Goal: Task Accomplishment & Management: Manage account settings

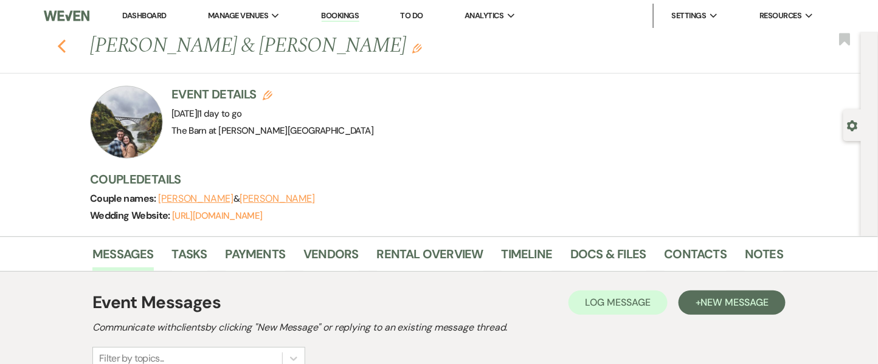
click at [66, 41] on icon "Previous" at bounding box center [61, 46] width 9 height 15
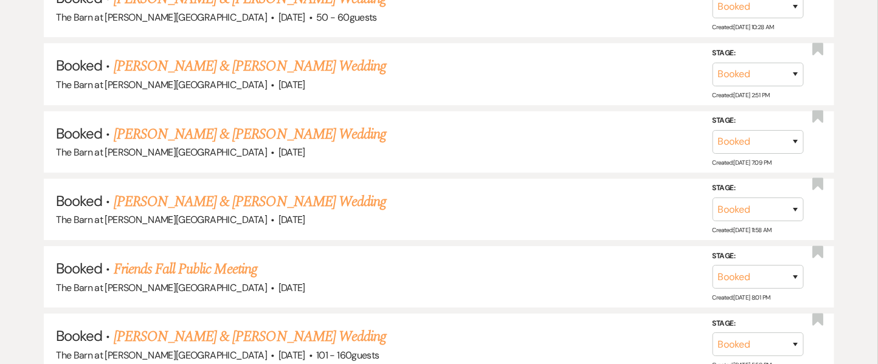
scroll to position [1262, 0]
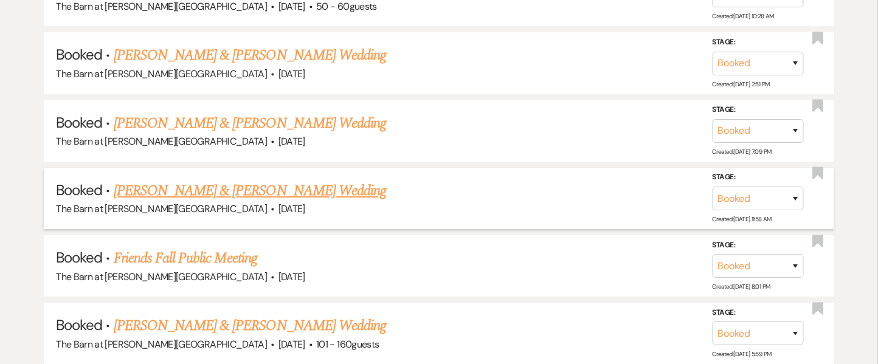
click at [277, 181] on link "Tylar Grimes & Nicole Armentrout's Wedding" at bounding box center [250, 191] width 273 height 22
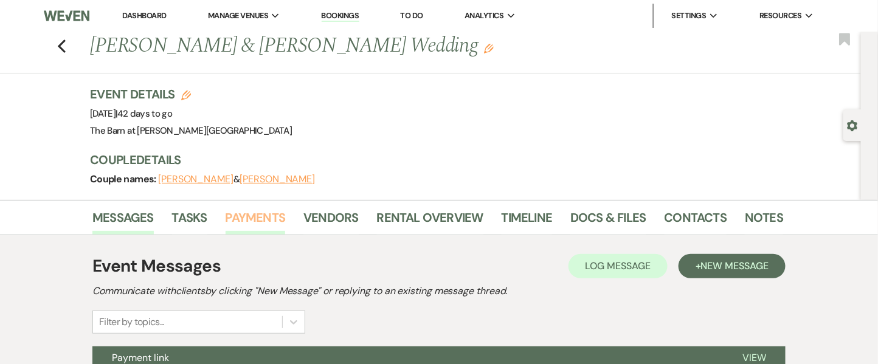
click at [259, 212] on link "Payments" at bounding box center [256, 221] width 60 height 27
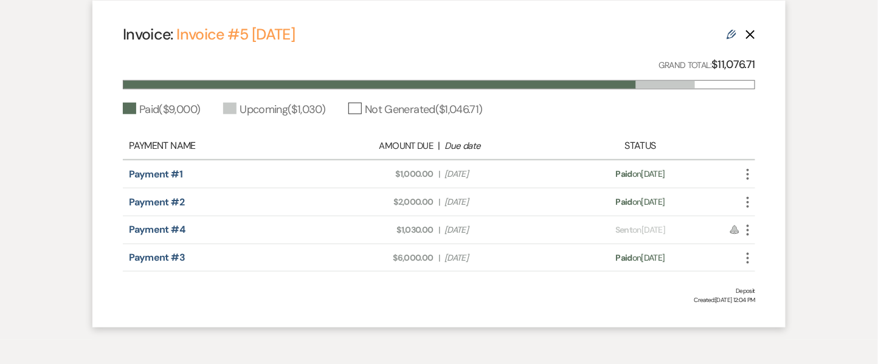
scroll to position [366, 0]
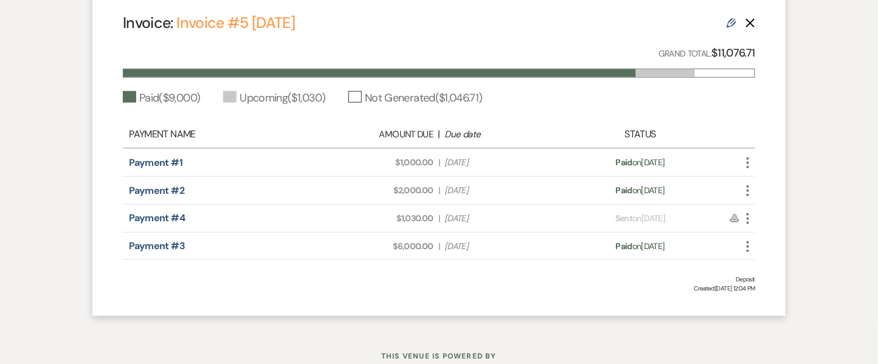
click at [750, 216] on icon "More" at bounding box center [748, 219] width 15 height 15
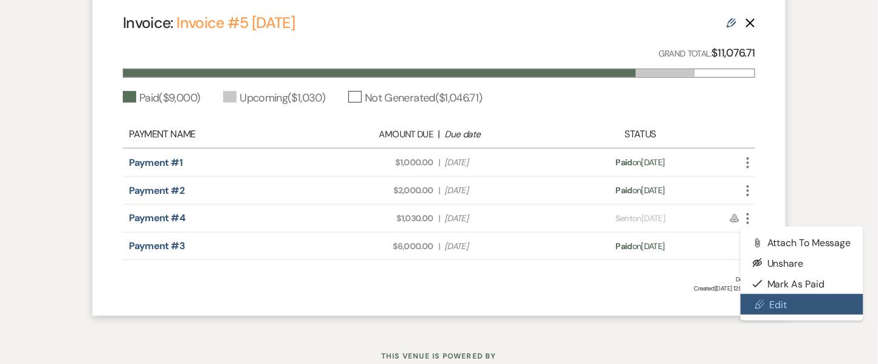
click at [773, 308] on link "Pencil Edit" at bounding box center [802, 304] width 123 height 21
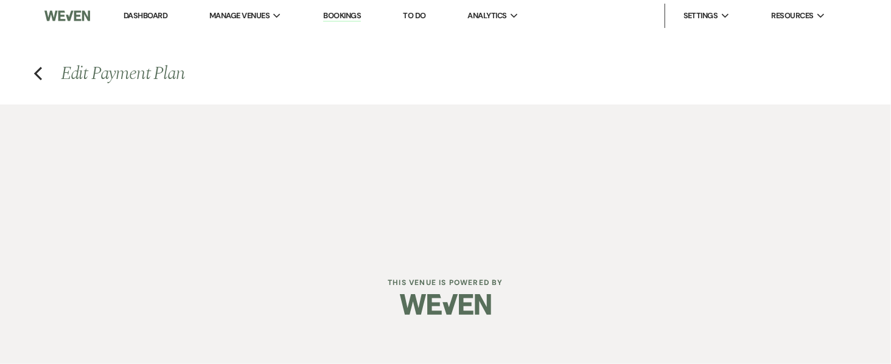
select select "27415"
select select "1"
select select "true"
select select "1"
select select "true"
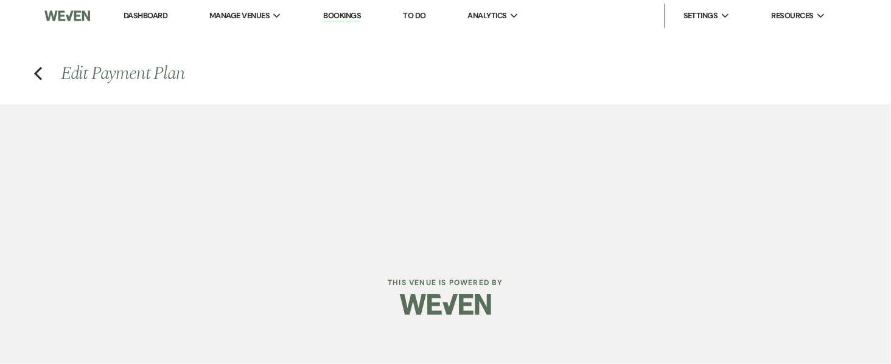
select select "2"
select select "flat"
select select "client"
select select "weeks"
select select "1"
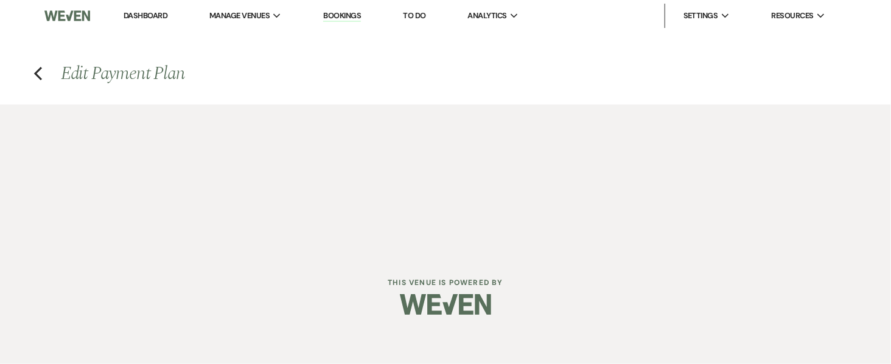
select select "true"
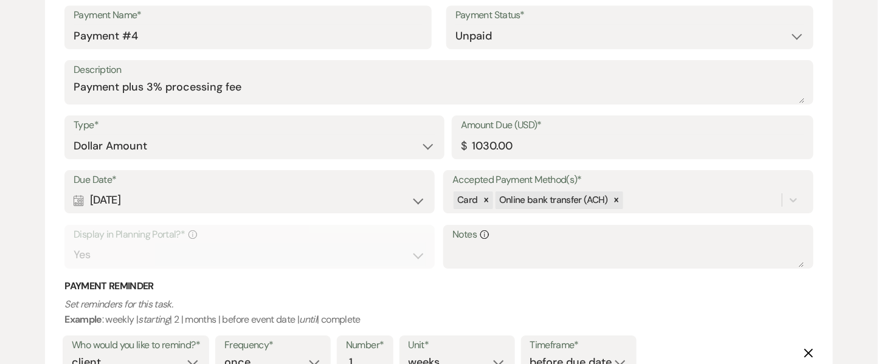
scroll to position [1286, 0]
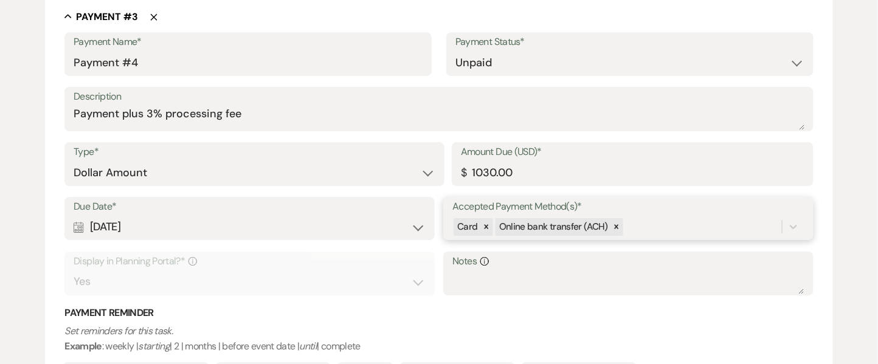
click at [667, 231] on div "Due Date* Calendar Aug 21, 2025 Expand Accepted Payment Method(s)* Card Online …" at bounding box center [438, 252] width 749 height 110
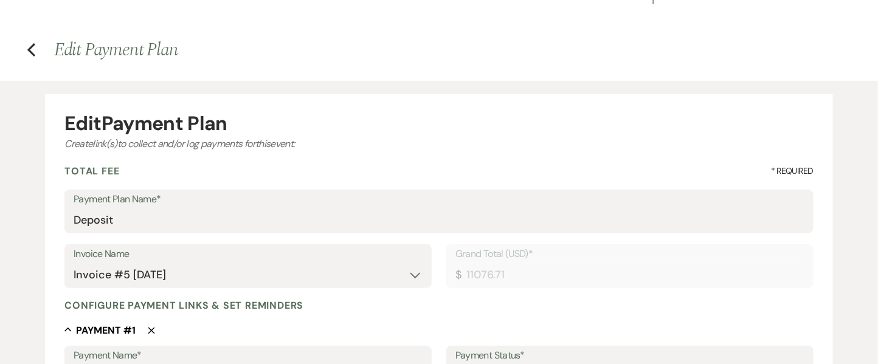
scroll to position [0, 0]
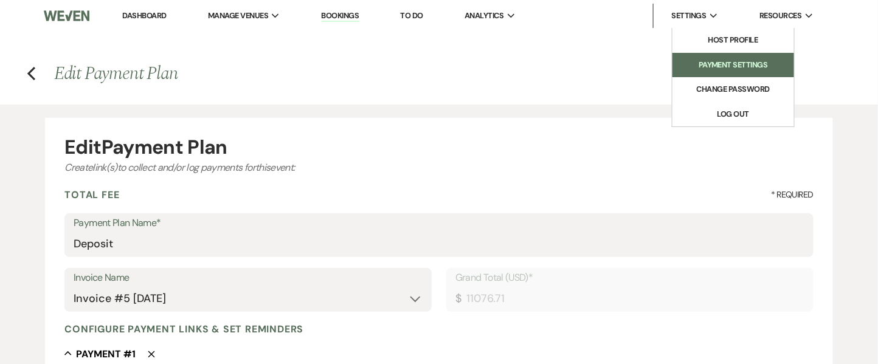
click at [710, 64] on li "Payment Settings" at bounding box center [733, 65] width 109 height 12
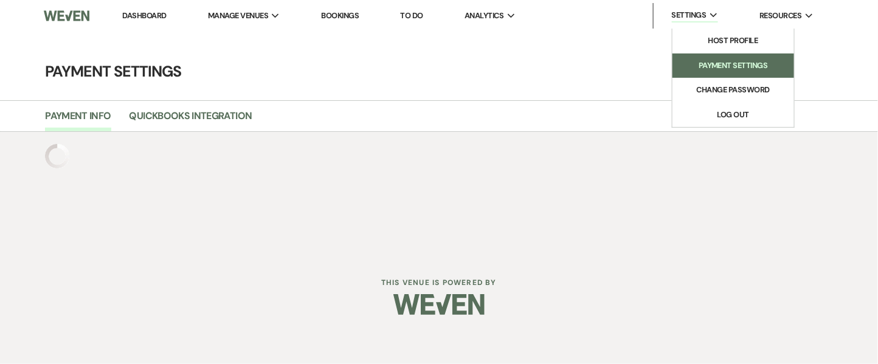
select select "true"
select select "39"
select select "493"
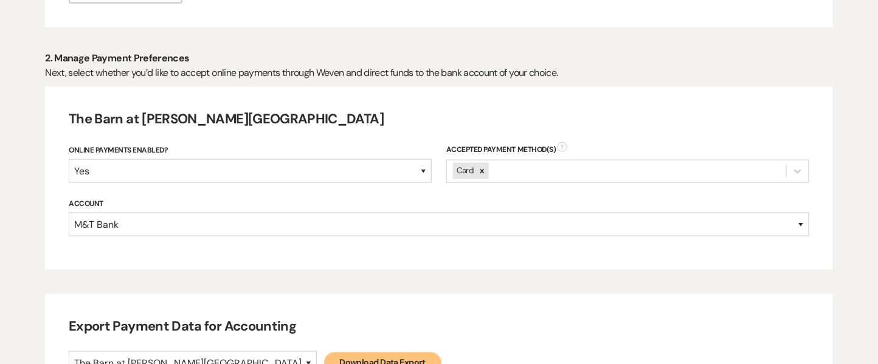
scroll to position [496, 0]
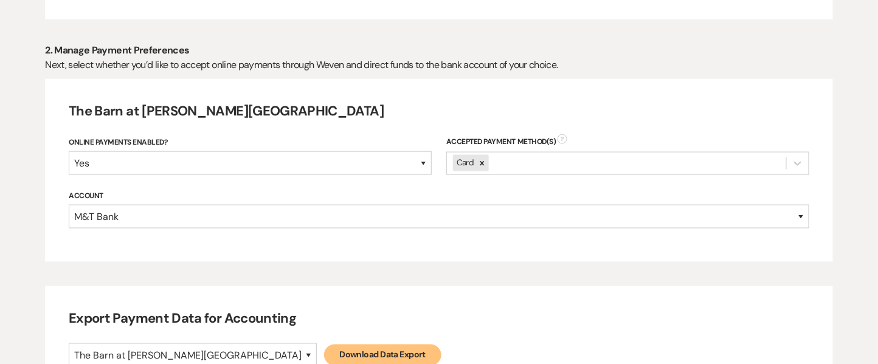
click at [524, 172] on div "Accepted Payment Method(s) ? Card" at bounding box center [627, 163] width 363 height 54
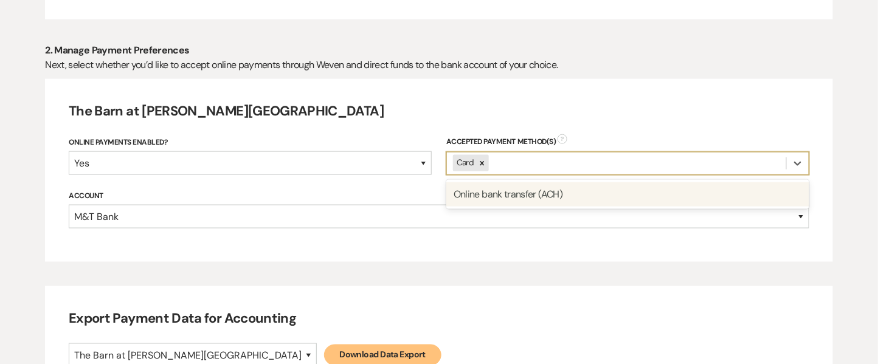
click at [524, 164] on div "Card" at bounding box center [616, 164] width 339 height 22
click at [273, 155] on select "Yes No" at bounding box center [250, 163] width 363 height 24
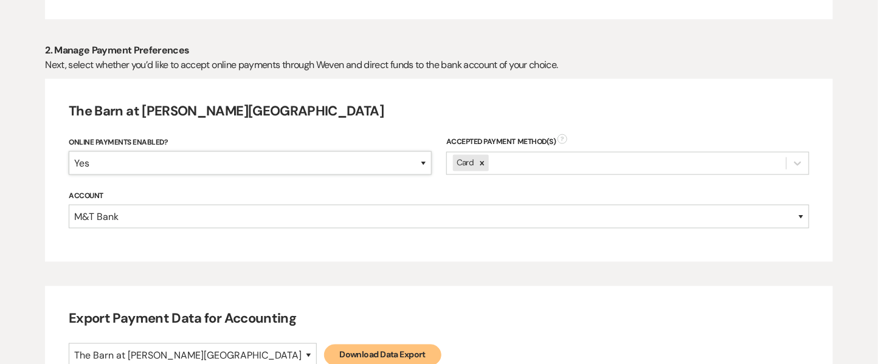
click at [273, 155] on select "Yes No" at bounding box center [250, 163] width 363 height 24
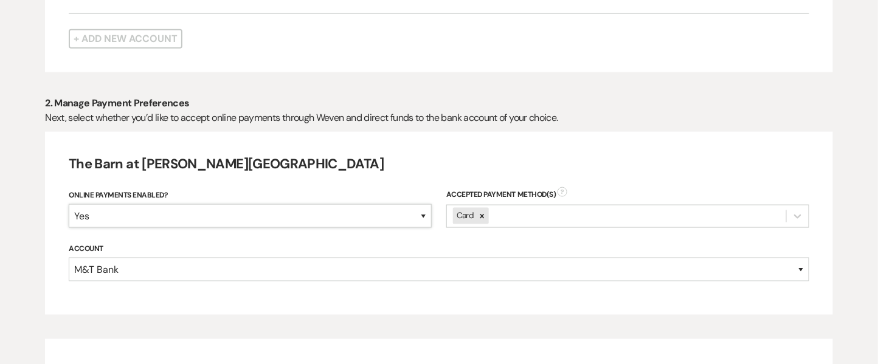
scroll to position [437, 0]
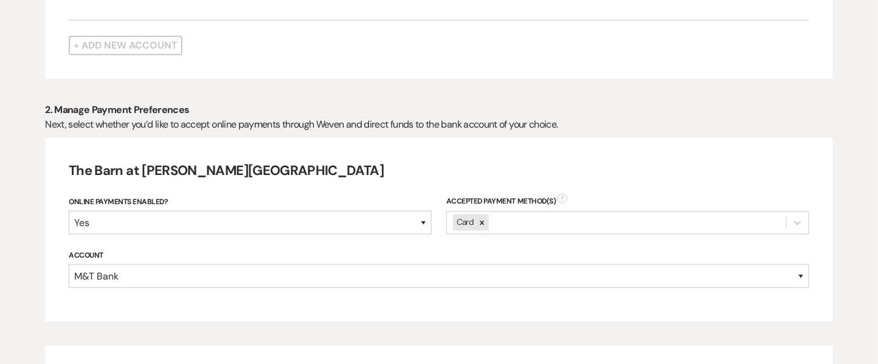
click at [568, 215] on div "Card" at bounding box center [616, 223] width 339 height 22
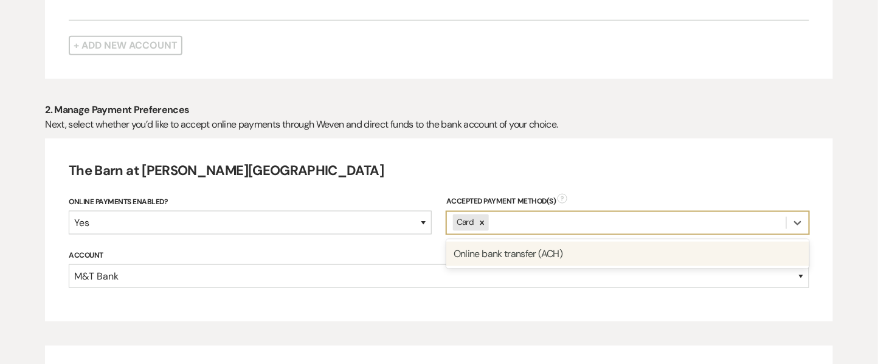
click at [556, 248] on div "Online bank transfer (ACH)" at bounding box center [627, 254] width 363 height 24
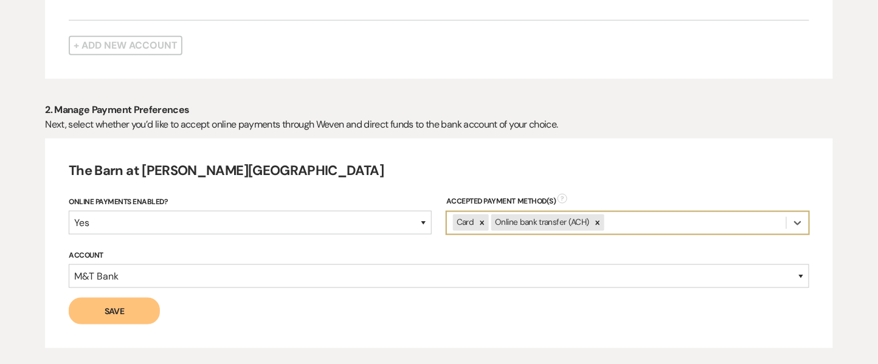
click at [117, 313] on button "Save" at bounding box center [114, 311] width 91 height 27
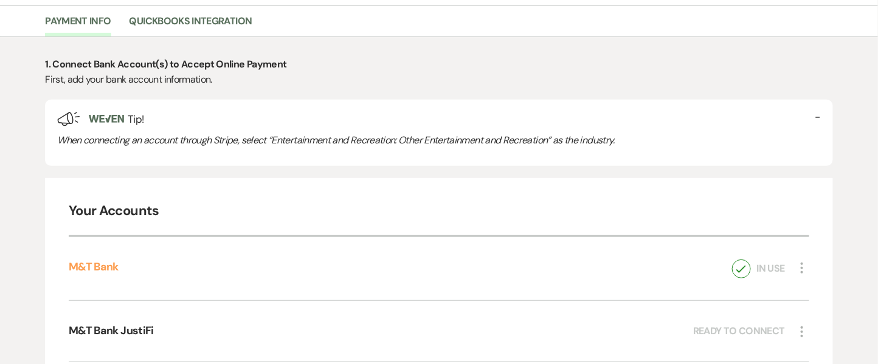
scroll to position [0, 0]
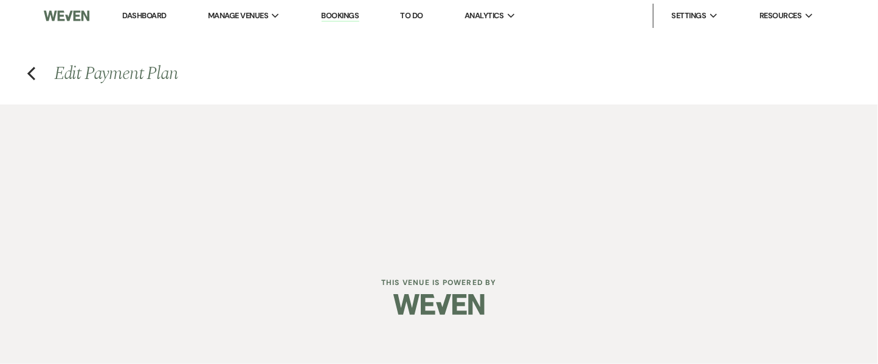
select select "27415"
select select "1"
select select "true"
select select "1"
select select "true"
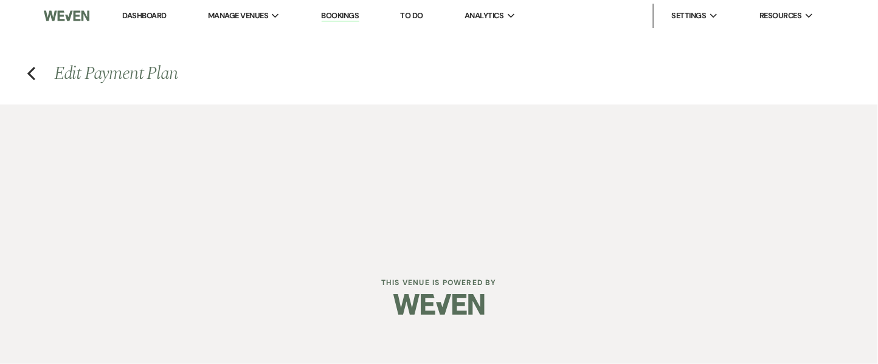
select select "2"
select select "flat"
select select "client"
select select "weeks"
select select "1"
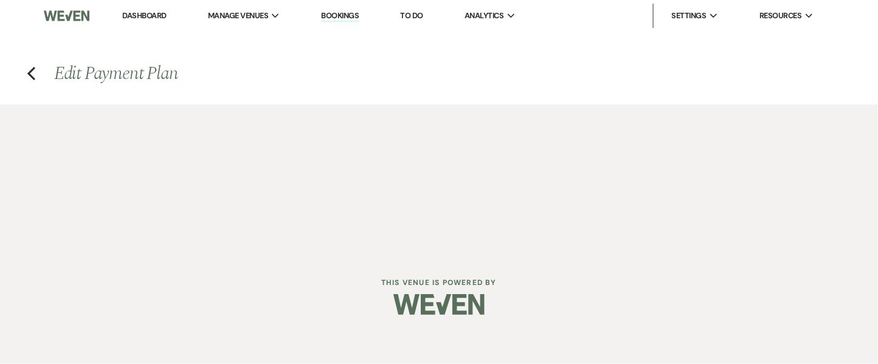
select select "true"
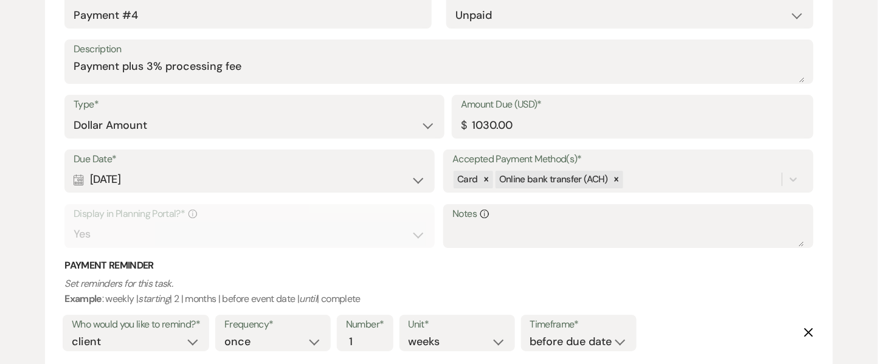
scroll to position [1336, 0]
click at [735, 271] on div "Payment Name* Payment #4 Payment Status* Paid Unpaid Description Payment plus 3…" at bounding box center [438, 196] width 749 height 422
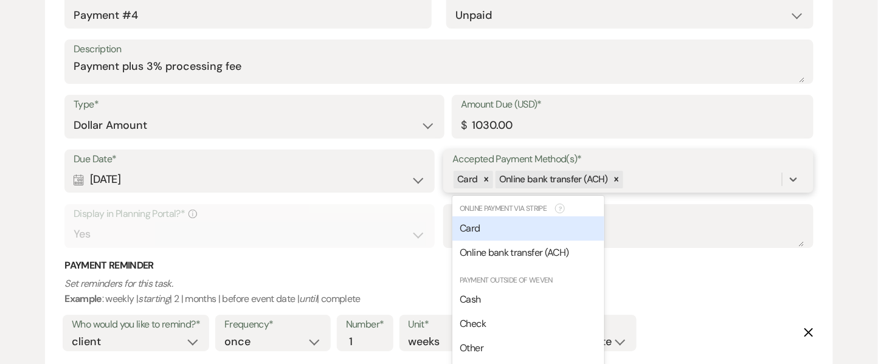
scroll to position [1342, 0]
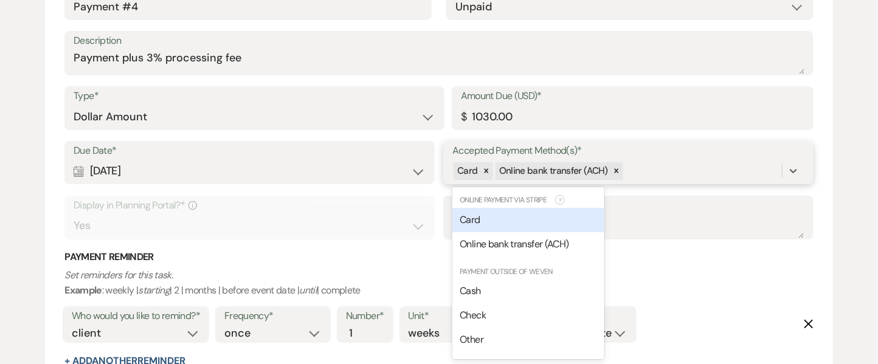
click at [551, 218] on div "Card" at bounding box center [529, 220] width 152 height 24
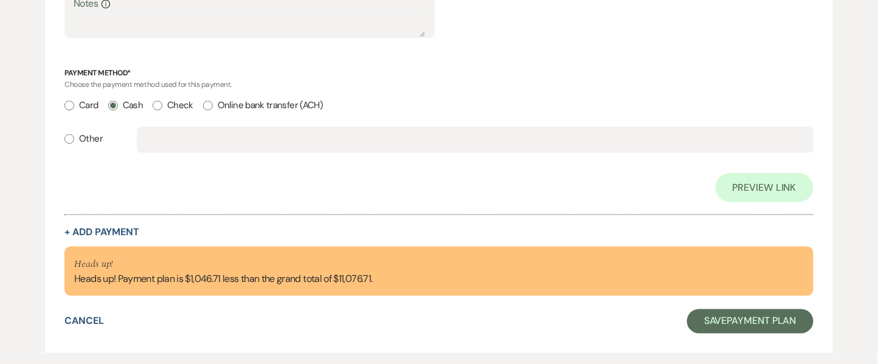
scroll to position [2079, 0]
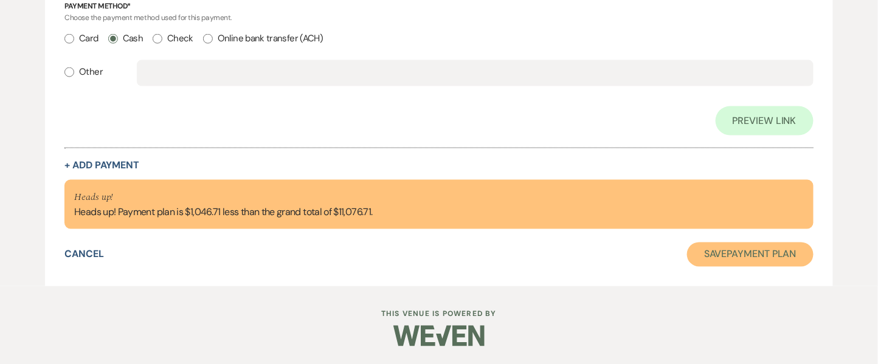
click at [743, 263] on button "Save Payment Plan" at bounding box center [750, 255] width 127 height 24
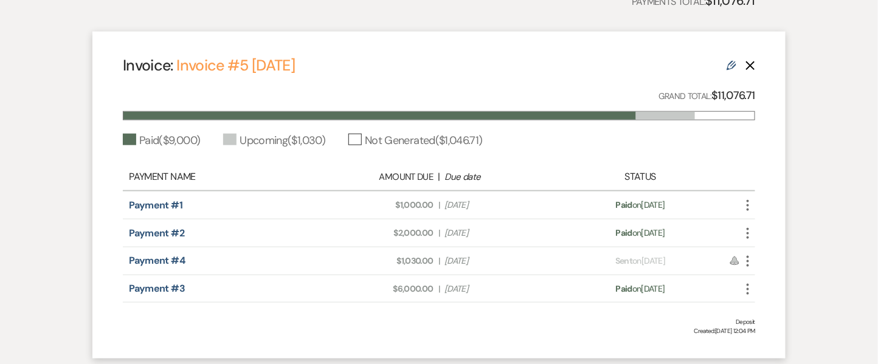
scroll to position [357, 0]
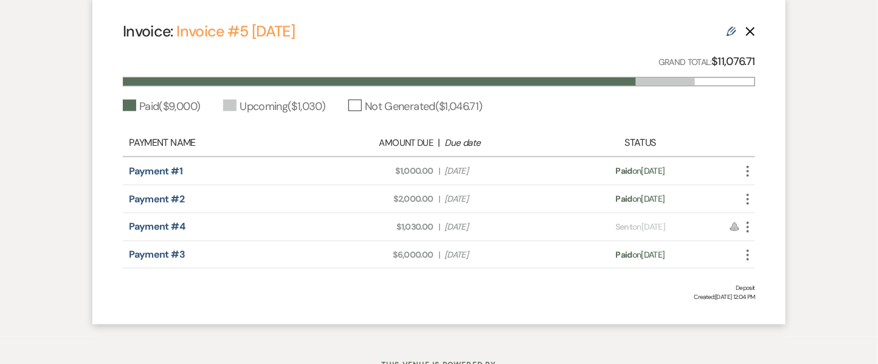
click at [748, 222] on use "button" at bounding box center [748, 227] width 2 height 11
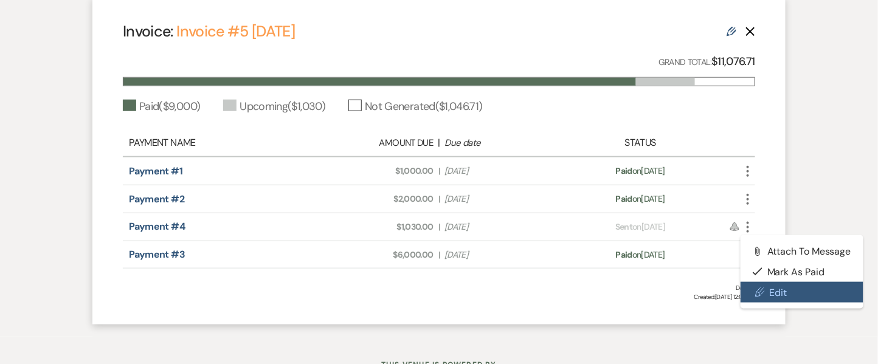
click at [785, 299] on link "Pencil Edit" at bounding box center [802, 292] width 123 height 21
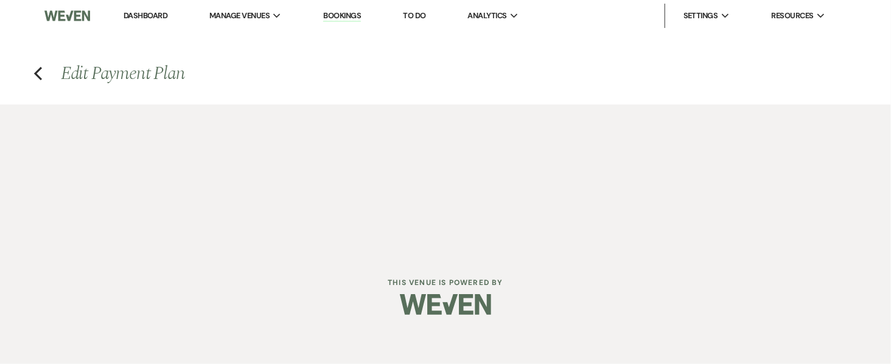
select select "27415"
select select "1"
select select "true"
select select "1"
select select "true"
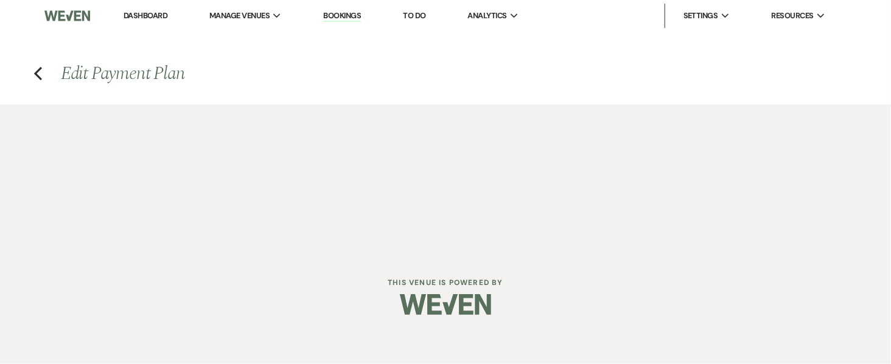
select select "2"
select select "flat"
select select "client"
select select "weeks"
select select "1"
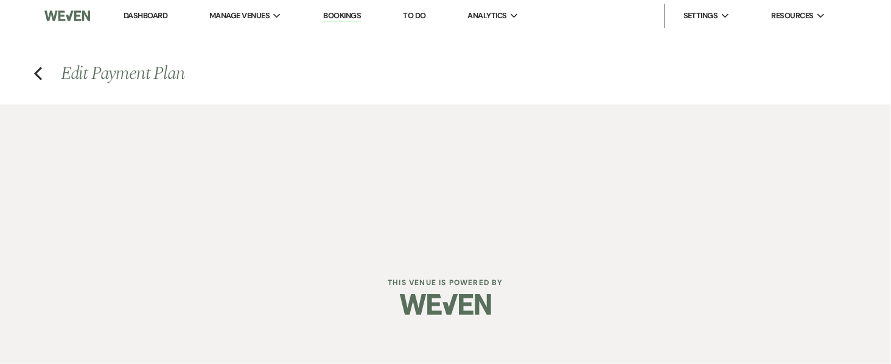
select select "true"
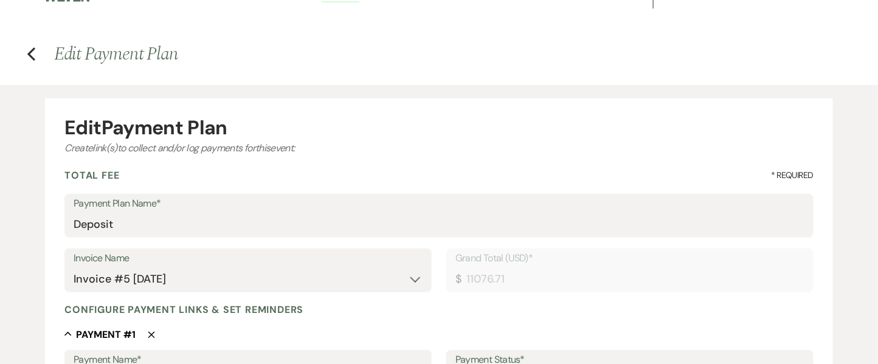
scroll to position [5, 0]
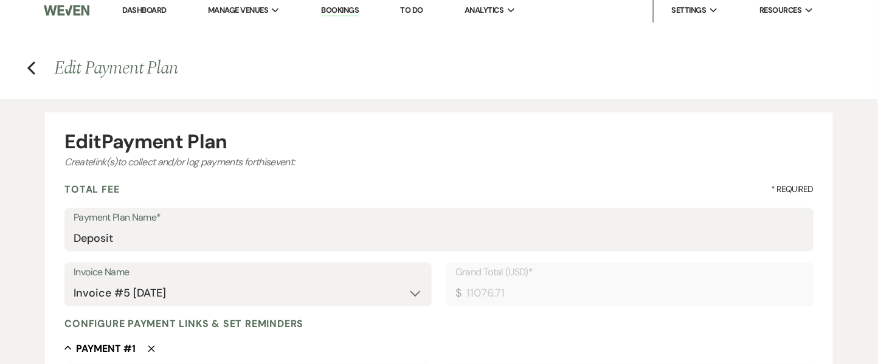
click at [26, 62] on h4 "Previous Edit Payment Plan" at bounding box center [439, 68] width 876 height 26
click at [33, 67] on icon "Previous" at bounding box center [31, 68] width 9 height 15
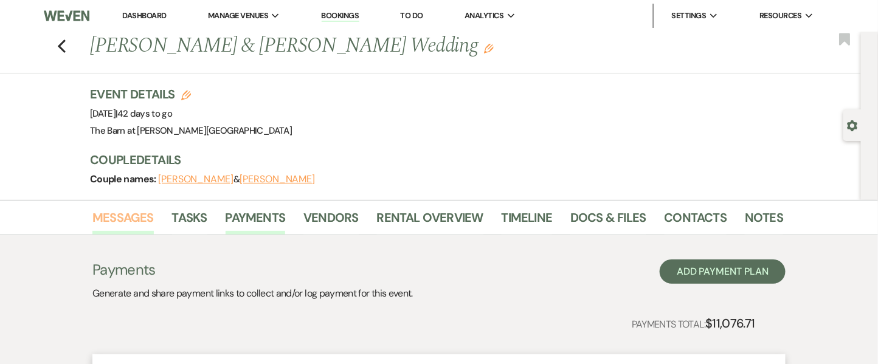
click at [108, 212] on link "Messages" at bounding box center [122, 221] width 61 height 27
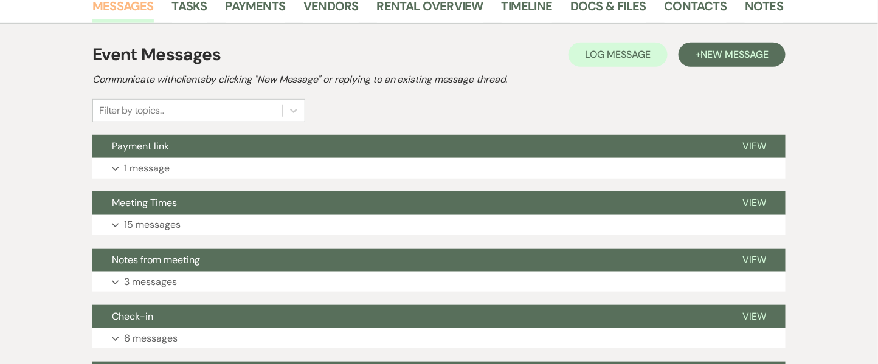
scroll to position [221, 0]
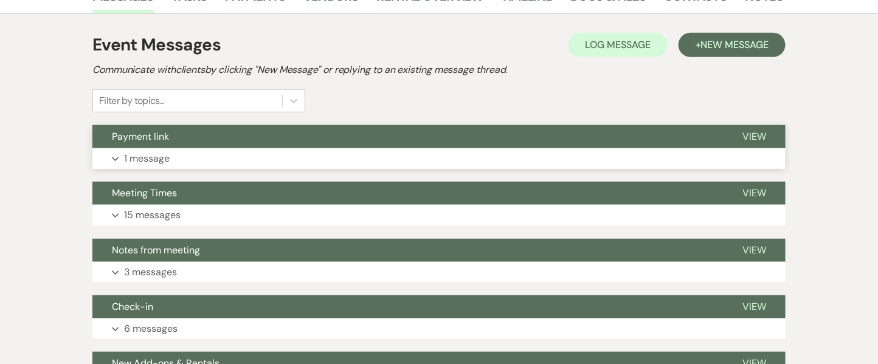
click at [154, 154] on p "1 message" at bounding box center [147, 159] width 46 height 16
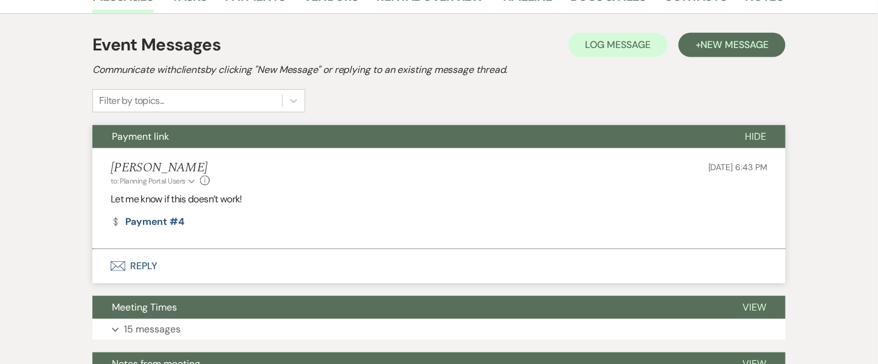
click at [141, 260] on button "Envelope Reply" at bounding box center [438, 266] width 693 height 34
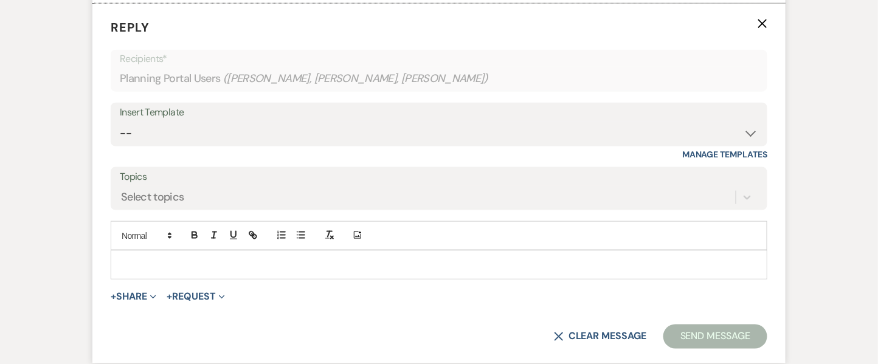
scroll to position [467, 0]
click at [138, 298] on button "+ Share Expand" at bounding box center [134, 297] width 46 height 10
click at [204, 296] on button "+ Request Expand" at bounding box center [196, 297] width 58 height 10
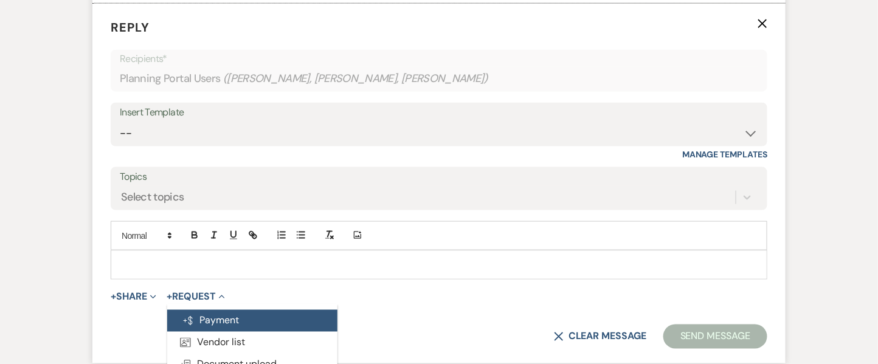
click at [204, 317] on button "Generate Payment Payment" at bounding box center [252, 321] width 170 height 22
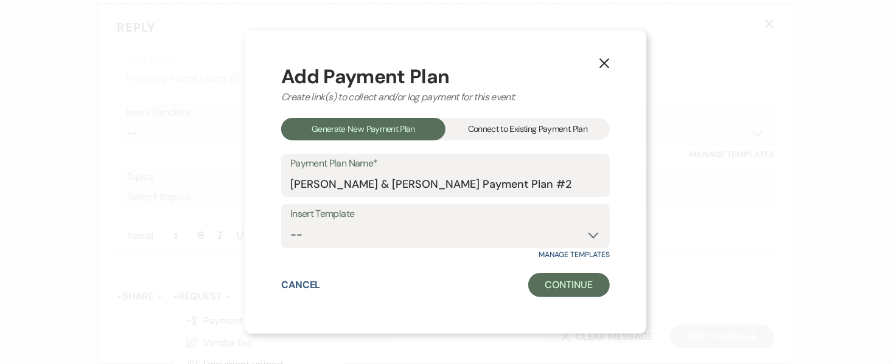
click at [490, 130] on div "Connect to Existing Payment Plan" at bounding box center [527, 129] width 164 height 23
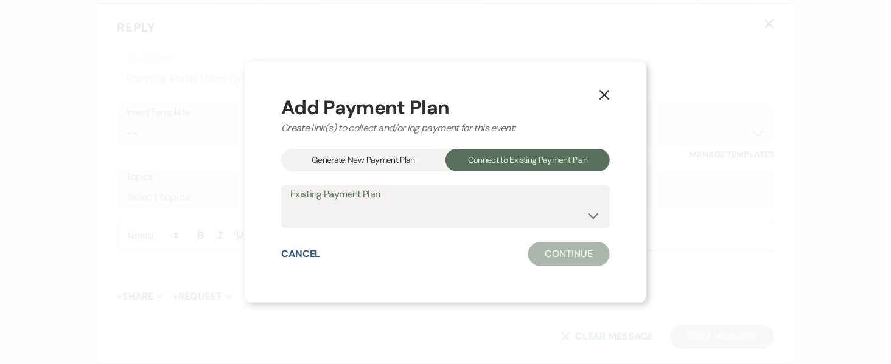
click at [461, 195] on label "Existing Payment Plan" at bounding box center [445, 195] width 310 height 18
click at [459, 206] on select "Deposit" at bounding box center [445, 216] width 310 height 24
select select "8443"
click at [290, 204] on select "Deposit" at bounding box center [445, 216] width 310 height 24
click at [549, 257] on button "Continue" at bounding box center [569, 254] width 82 height 24
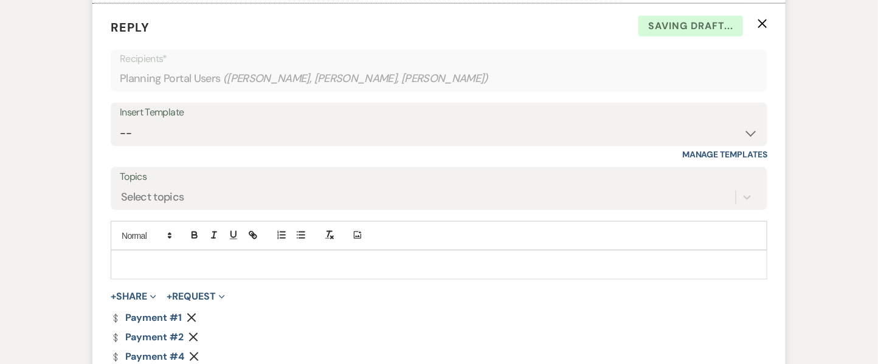
click at [189, 313] on icon "Remove" at bounding box center [192, 318] width 10 height 10
click at [189, 313] on icon "Remove" at bounding box center [194, 318] width 10 height 10
click at [189, 335] on icon "Remove" at bounding box center [194, 338] width 10 height 10
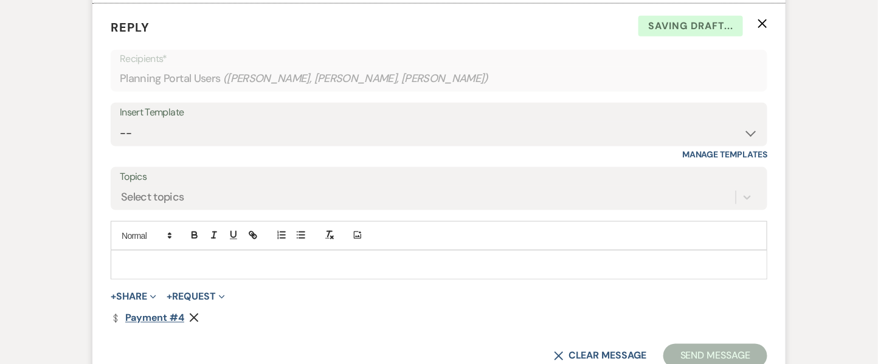
click at [165, 316] on link "Dollar Payment Payment #4" at bounding box center [148, 319] width 74 height 10
click at [203, 259] on p at bounding box center [438, 265] width 637 height 13
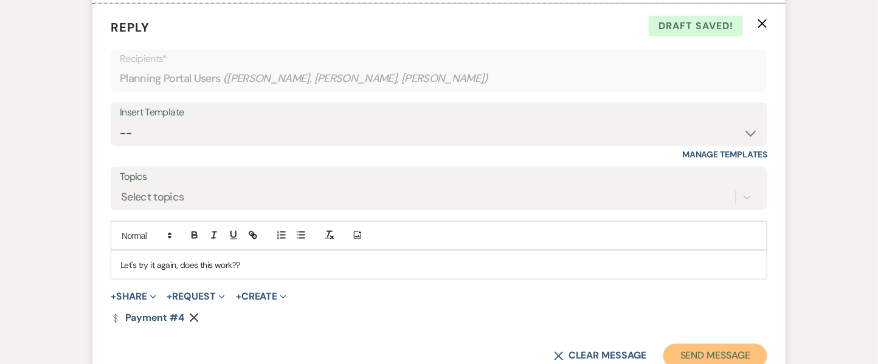
click at [696, 347] on button "Send Message" at bounding box center [716, 356] width 104 height 24
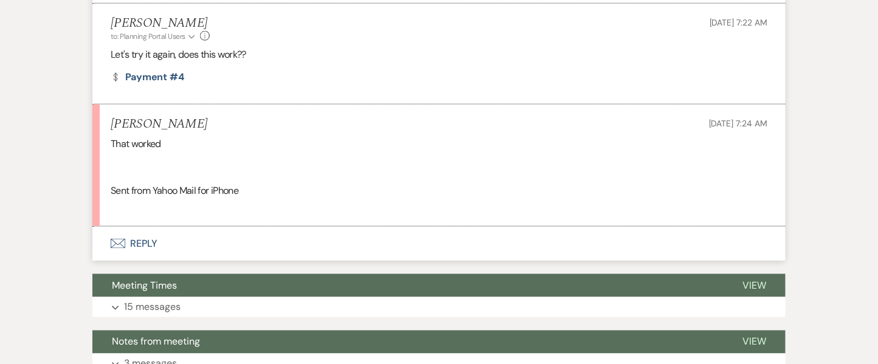
click at [136, 232] on button "Envelope Reply" at bounding box center [438, 244] width 693 height 34
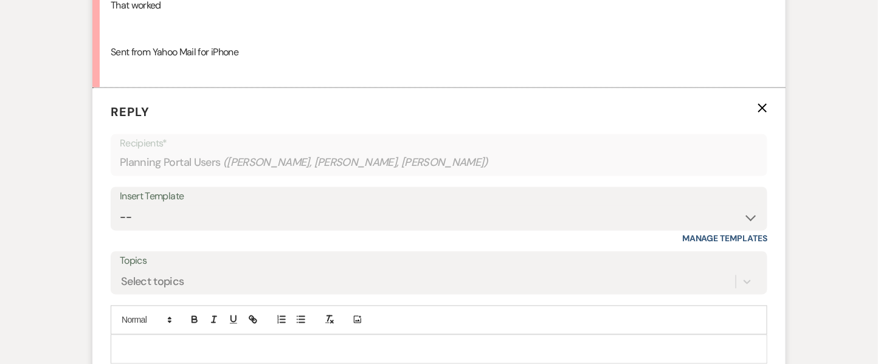
scroll to position [690, 0]
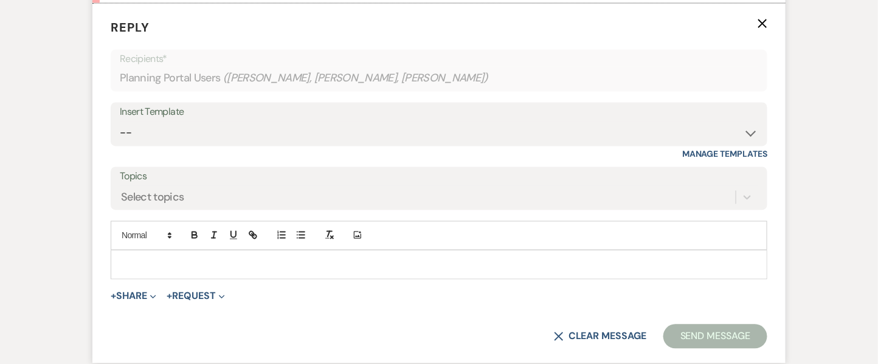
click at [160, 271] on div at bounding box center [439, 265] width 656 height 28
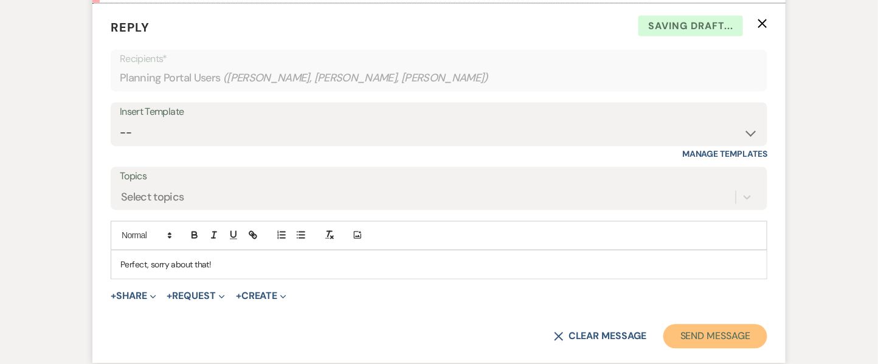
click at [696, 341] on button "Send Message" at bounding box center [716, 337] width 104 height 24
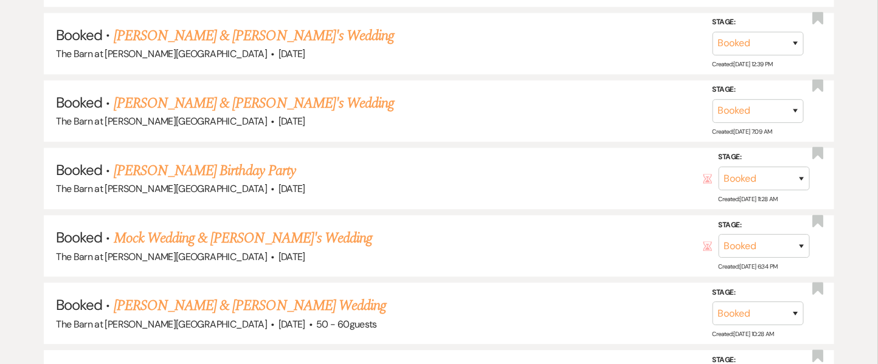
scroll to position [625, 0]
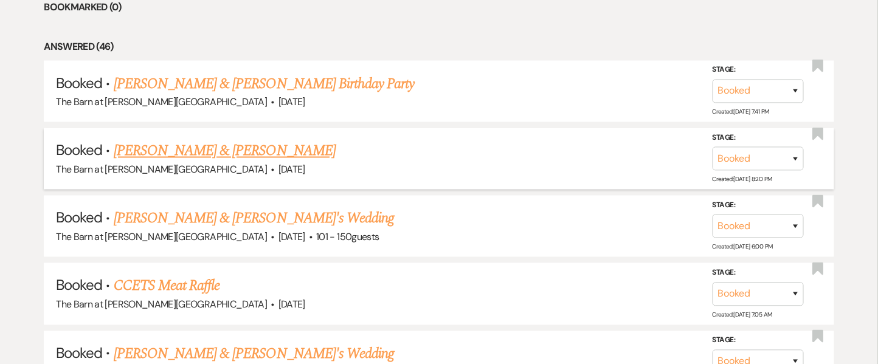
click at [195, 148] on link "Lily Constantino & Benjamin Schrader" at bounding box center [225, 152] width 222 height 22
click at [170, 215] on link "[PERSON_NAME] & [PERSON_NAME]'s Wedding" at bounding box center [254, 219] width 281 height 22
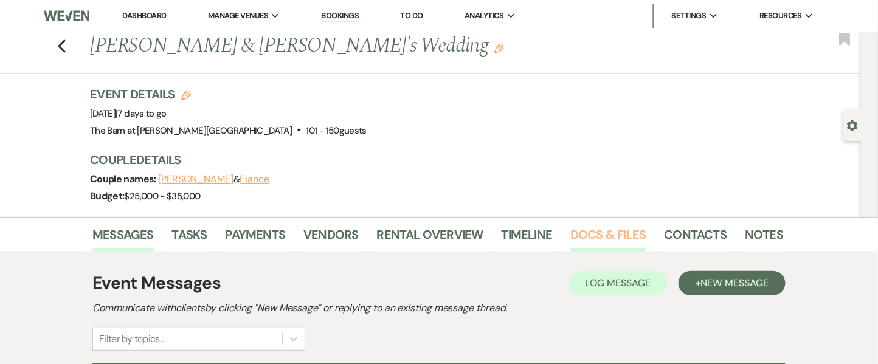
click at [605, 239] on link "Docs & Files" at bounding box center [608, 238] width 75 height 27
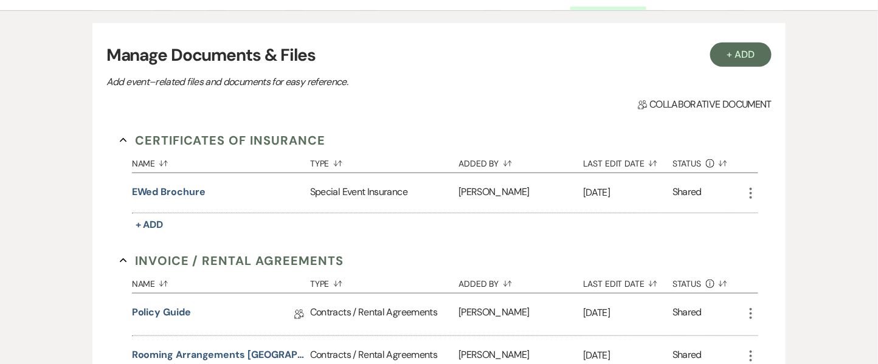
scroll to position [244, 0]
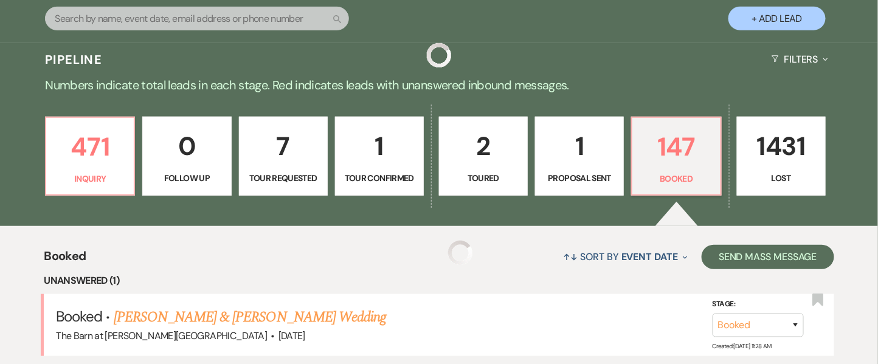
scroll to position [625, 0]
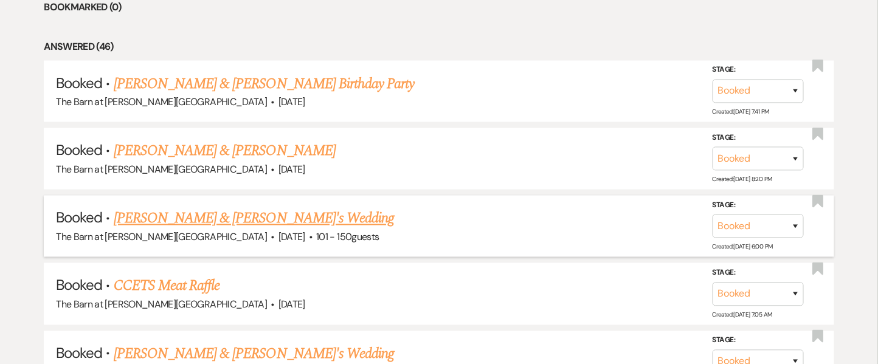
click at [147, 221] on link "[PERSON_NAME] & [PERSON_NAME]'s Wedding" at bounding box center [254, 219] width 281 height 22
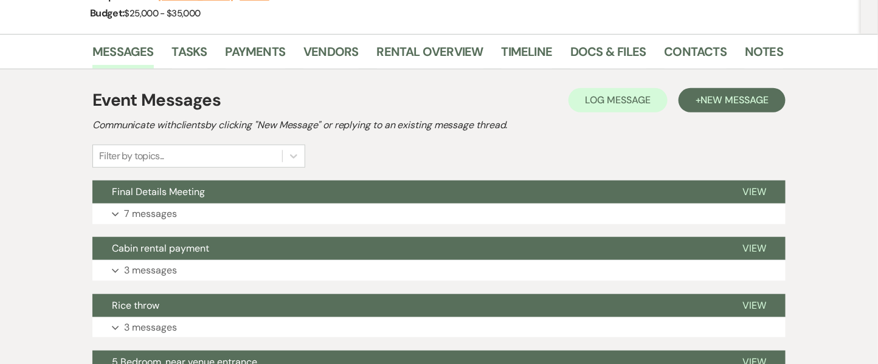
scroll to position [152, 0]
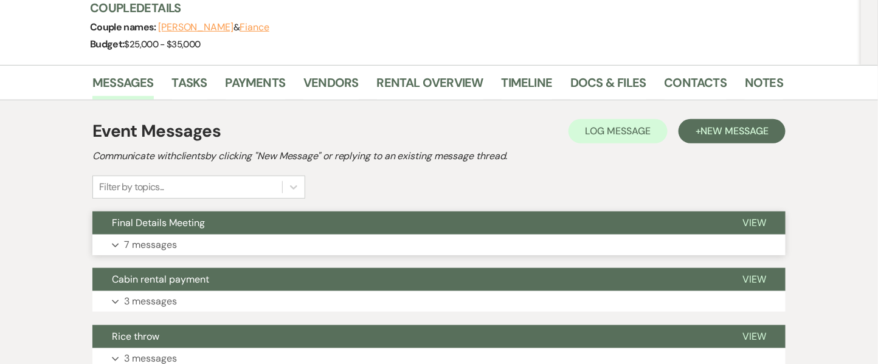
click at [156, 243] on p "7 messages" at bounding box center [150, 245] width 53 height 16
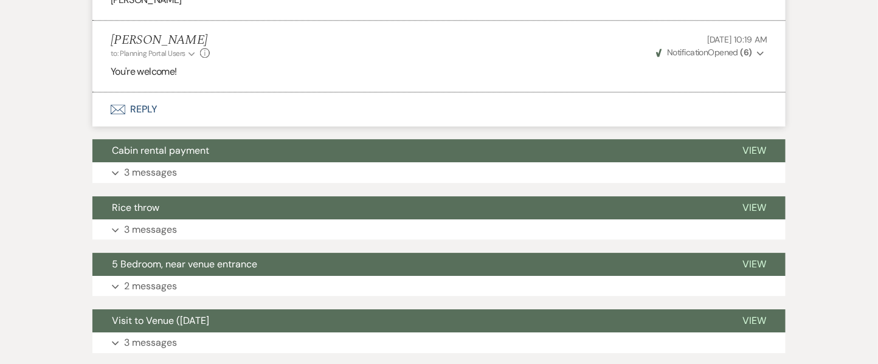
scroll to position [1160, 0]
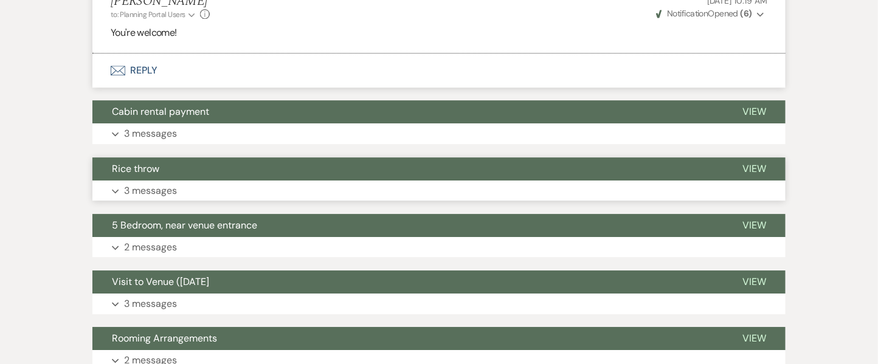
click at [141, 186] on p "3 messages" at bounding box center [150, 191] width 53 height 16
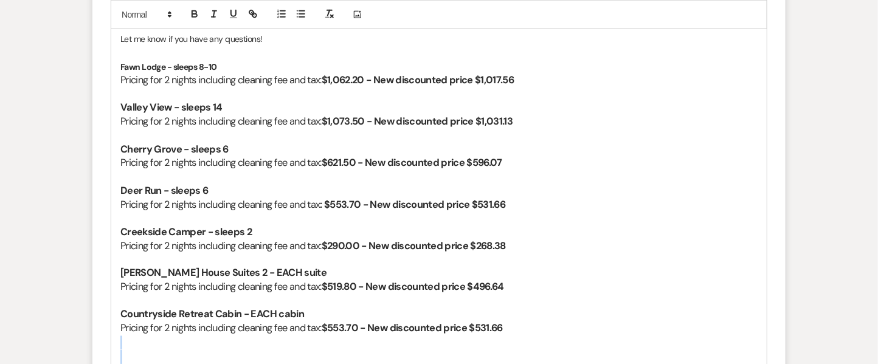
scroll to position [2055, 0]
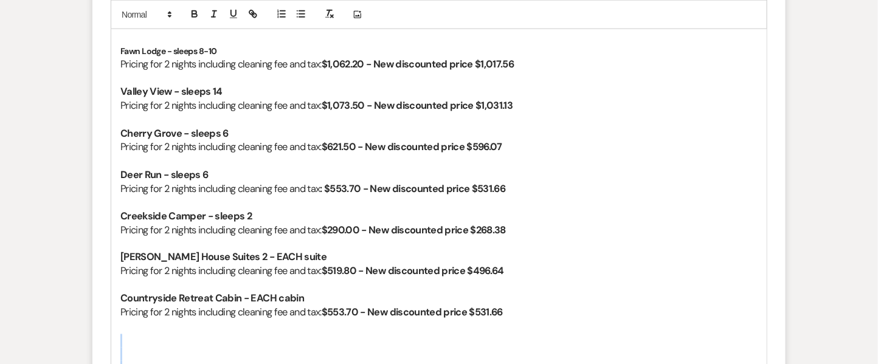
drag, startPoint x: 463, startPoint y: 180, endPoint x: 139, endPoint y: 350, distance: 366.2
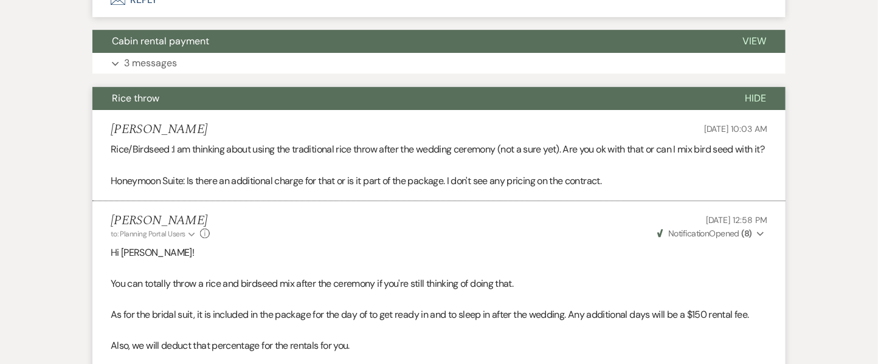
scroll to position [1207, 0]
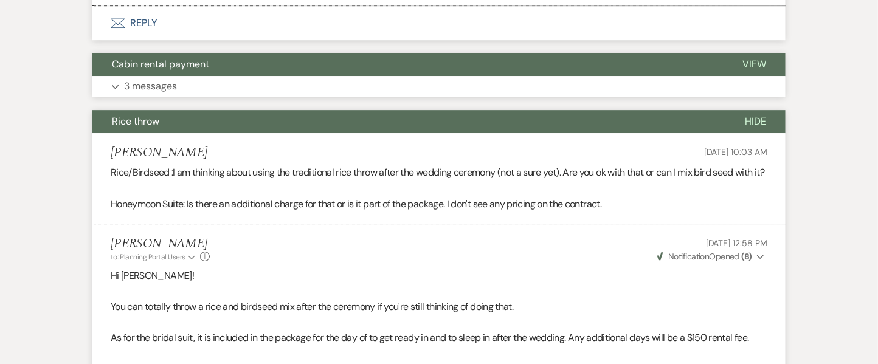
click at [151, 87] on p "3 messages" at bounding box center [150, 86] width 53 height 16
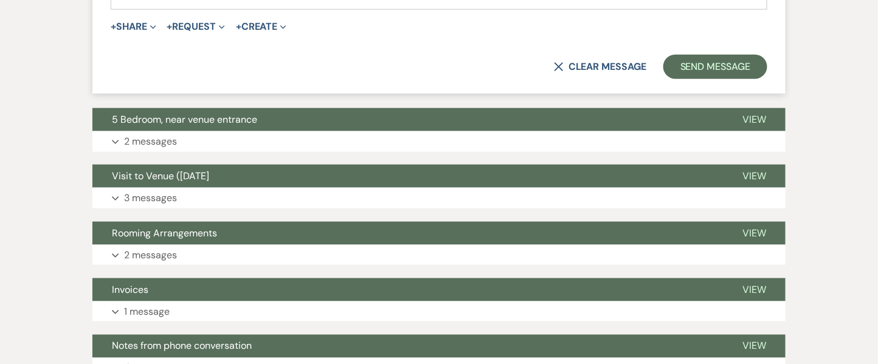
scroll to position [3582, 0]
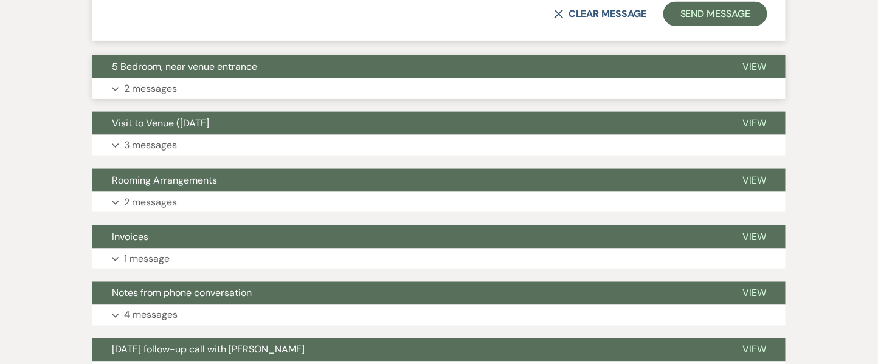
click at [148, 97] on p "2 messages" at bounding box center [150, 89] width 53 height 16
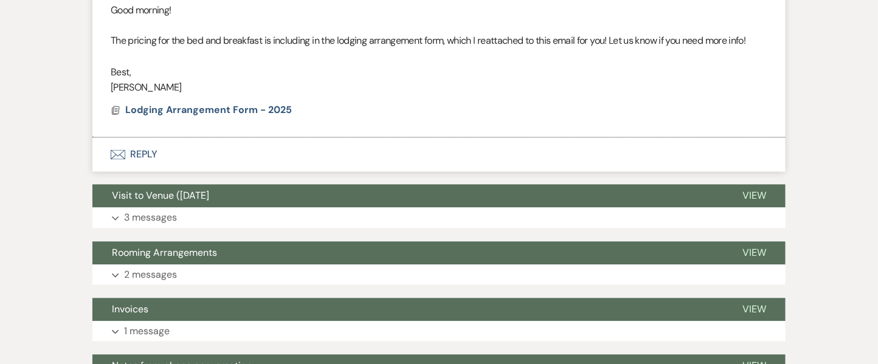
scroll to position [3934, 0]
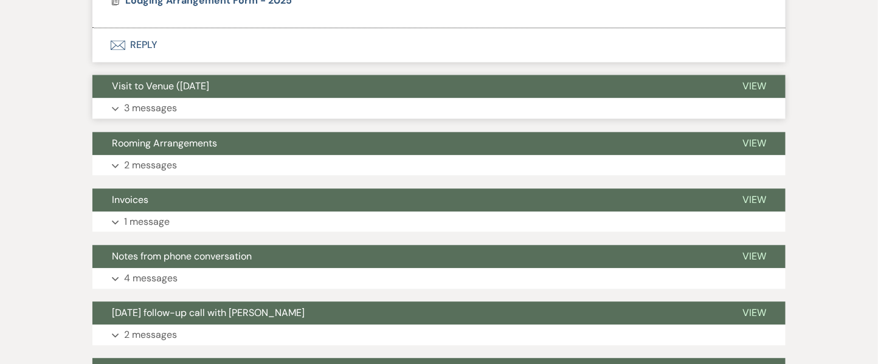
click at [169, 115] on p "3 messages" at bounding box center [150, 108] width 53 height 16
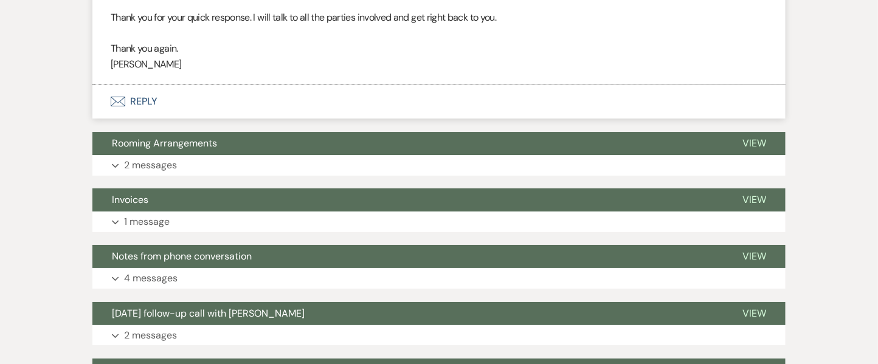
scroll to position [4428, 0]
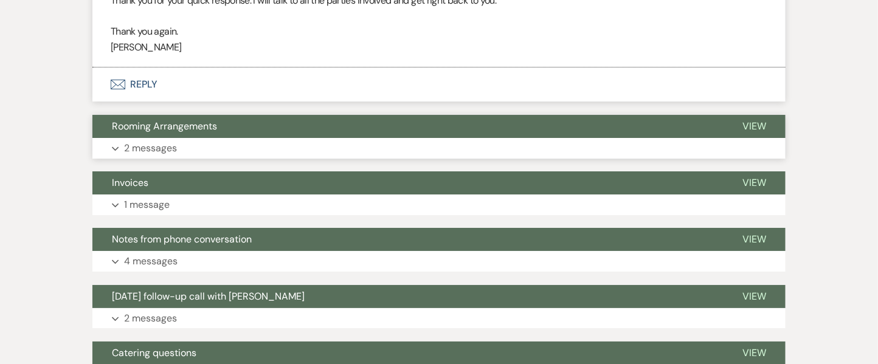
click at [159, 156] on p "2 messages" at bounding box center [150, 149] width 53 height 16
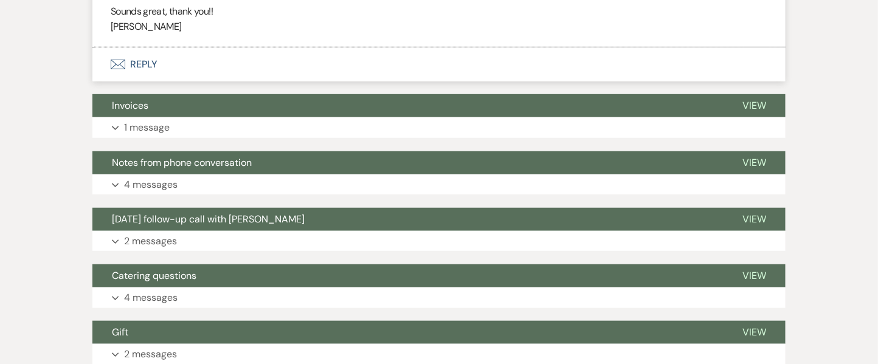
scroll to position [4820, 0]
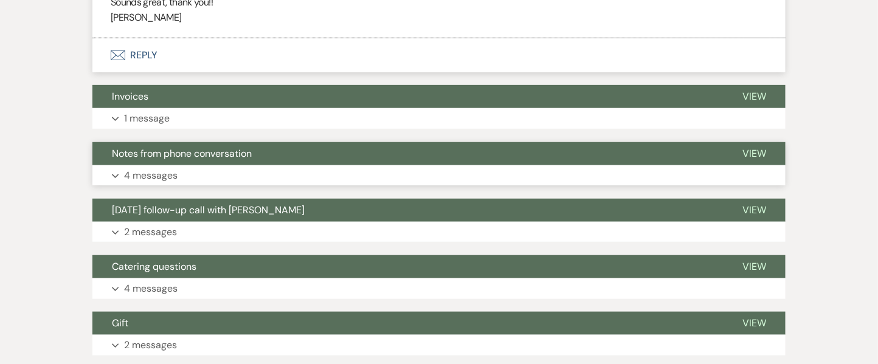
click at [142, 183] on p "4 messages" at bounding box center [151, 176] width 54 height 16
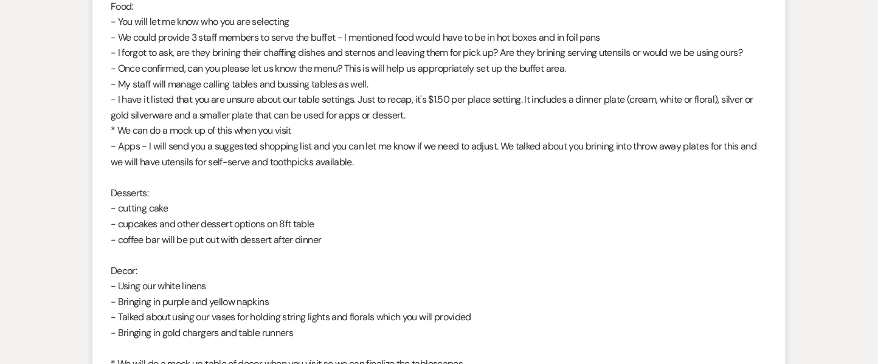
scroll to position [5510, 0]
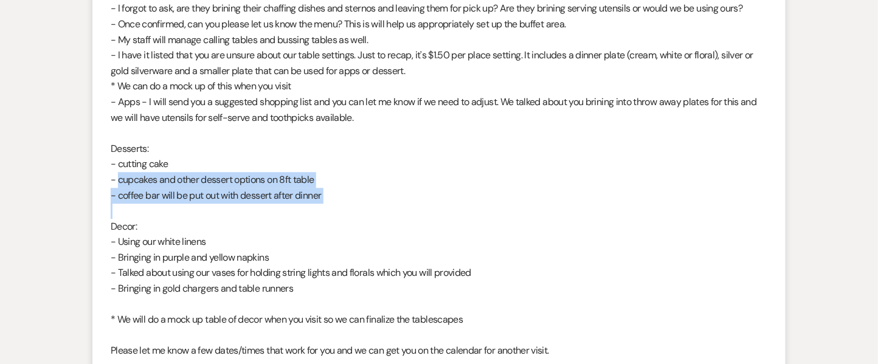
drag, startPoint x: 120, startPoint y: 160, endPoint x: 358, endPoint y: 187, distance: 239.4
copy div "cupcakes and other dessert options on 8ft table - coffee bar will be put out wi…"
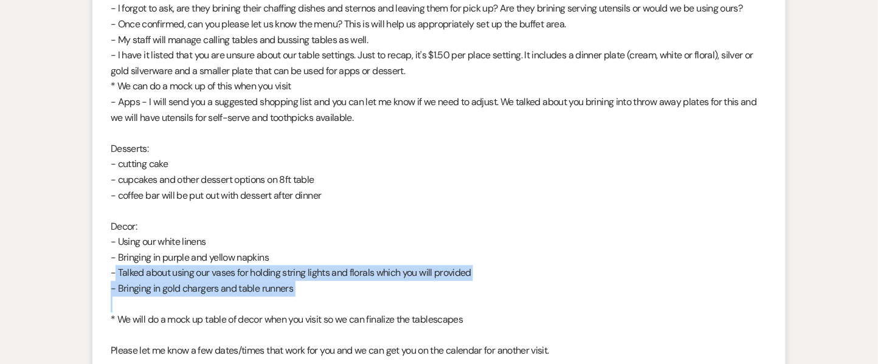
drag, startPoint x: 116, startPoint y: 251, endPoint x: 309, endPoint y: 276, distance: 194.5
click at [114, 265] on p "- Talked about using our vases for holding string lights and florals which you …" at bounding box center [439, 273] width 657 height 16
drag, startPoint x: 109, startPoint y: 250, endPoint x: 324, endPoint y: 280, distance: 216.9
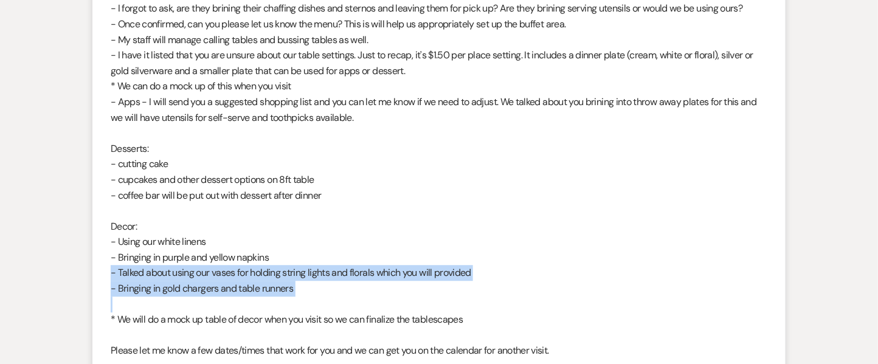
copy div "- Talked about using our vases for holding string lights and florals which you …"
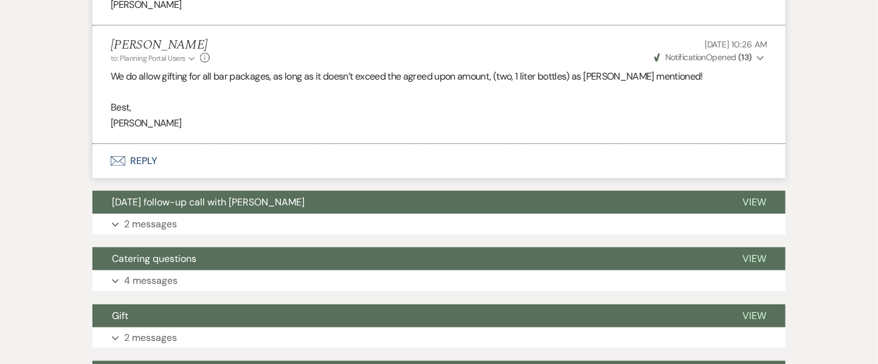
scroll to position [6380, 0]
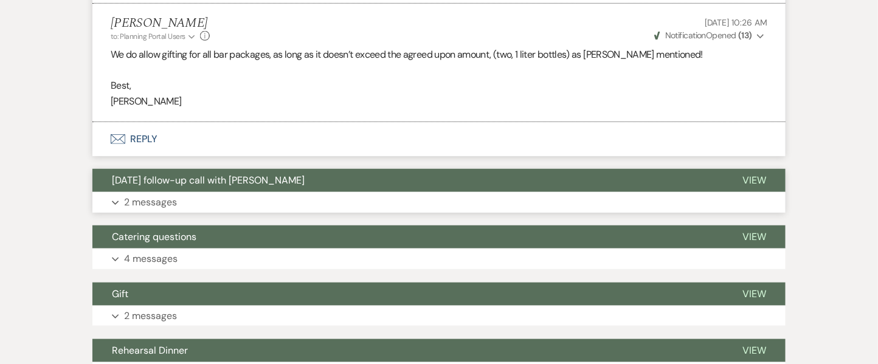
click at [160, 195] on p "2 messages" at bounding box center [150, 203] width 53 height 16
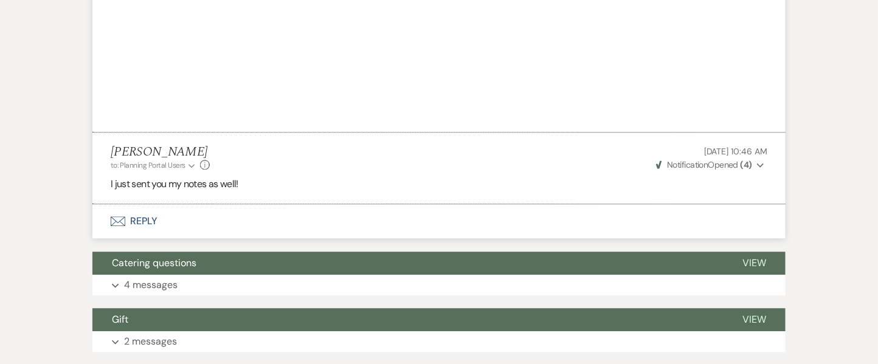
scroll to position [7167, 0]
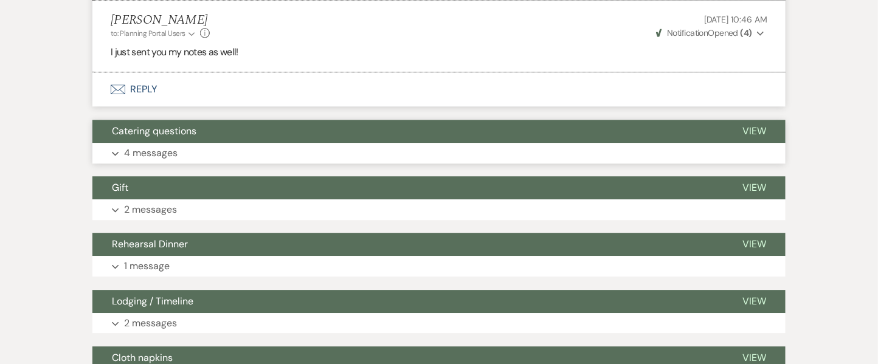
click at [157, 145] on p "4 messages" at bounding box center [151, 153] width 54 height 16
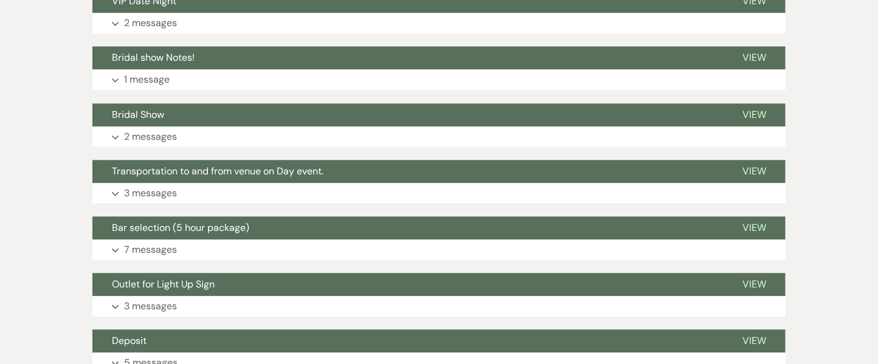
scroll to position [8503, 0]
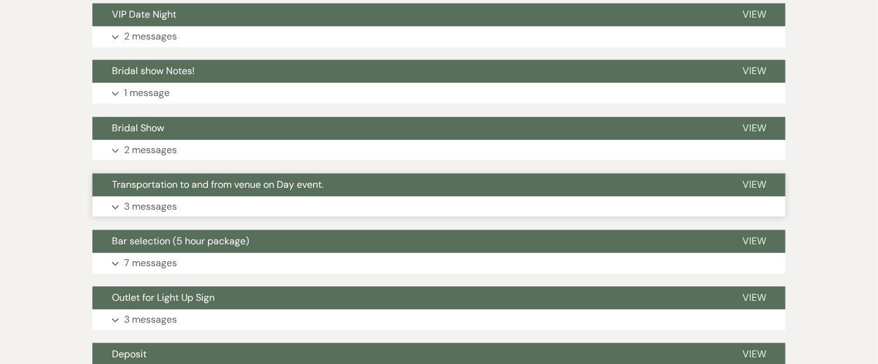
click at [139, 199] on p "3 messages" at bounding box center [150, 207] width 53 height 16
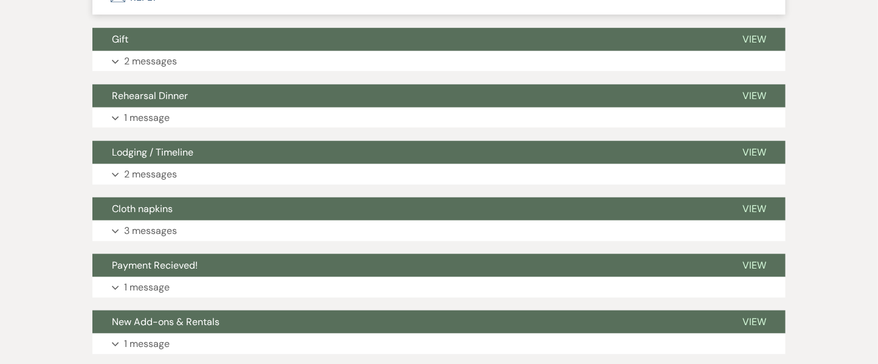
scroll to position [7941, 0]
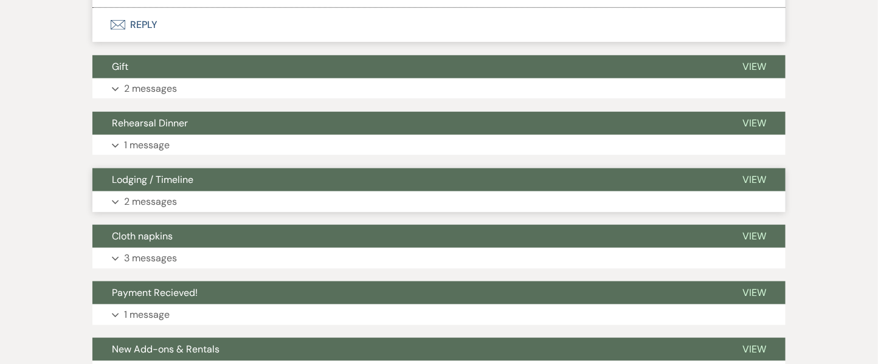
click at [148, 194] on p "2 messages" at bounding box center [150, 202] width 53 height 16
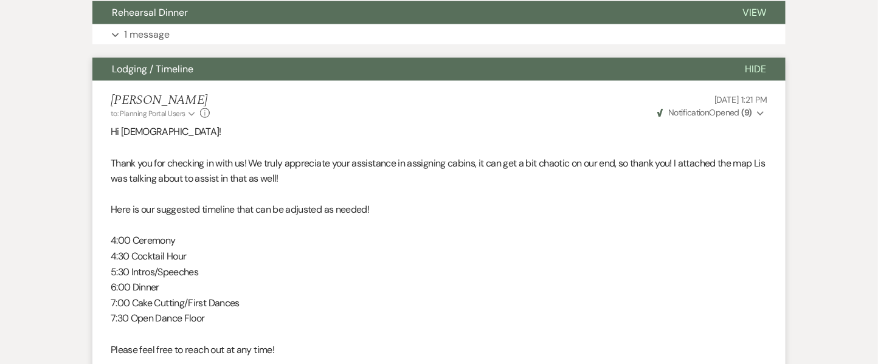
scroll to position [8065, 0]
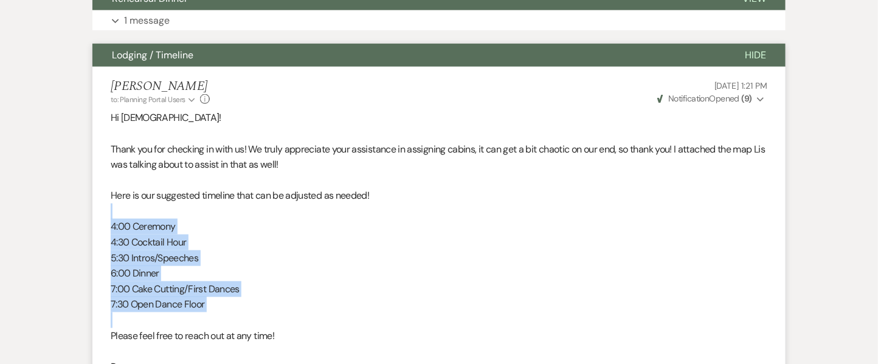
drag, startPoint x: 265, startPoint y: 296, endPoint x: 85, endPoint y: 191, distance: 208.6
copy div "4:00 Ceremony 4:30 Cocktail Hour 5:30 Intros/Speeches 6:00 Dinner 7:00 Cake Cut…"
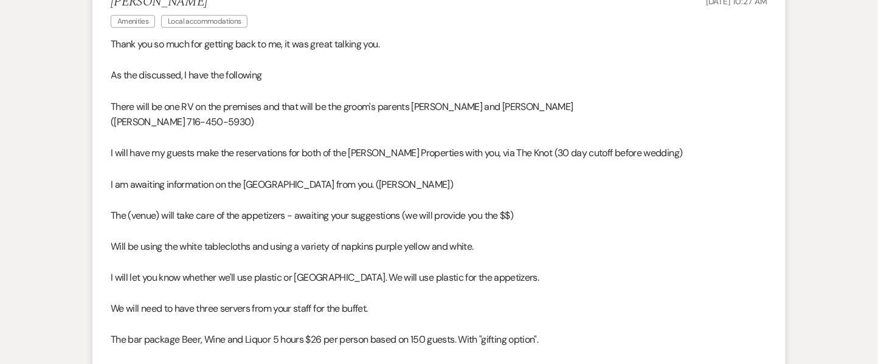
scroll to position [6675, 0]
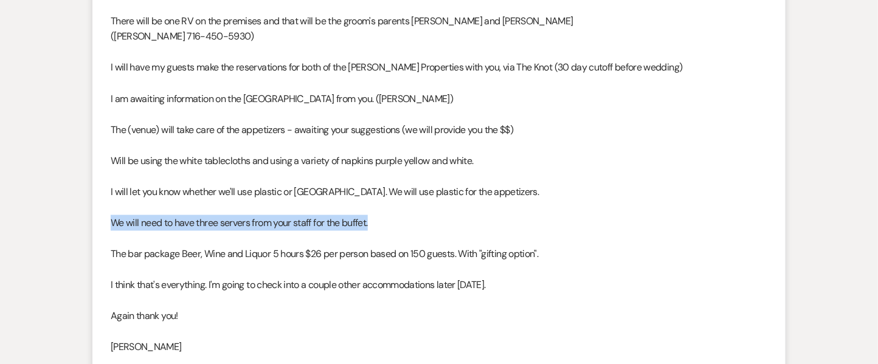
drag, startPoint x: 388, startPoint y: 199, endPoint x: 83, endPoint y: 200, distance: 304.8
copy p "We will need to have three servers from your staff for the buffet."
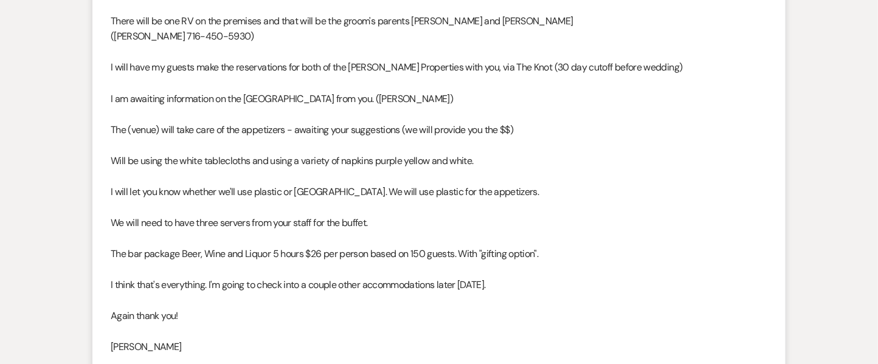
click at [466, 200] on p at bounding box center [439, 208] width 657 height 16
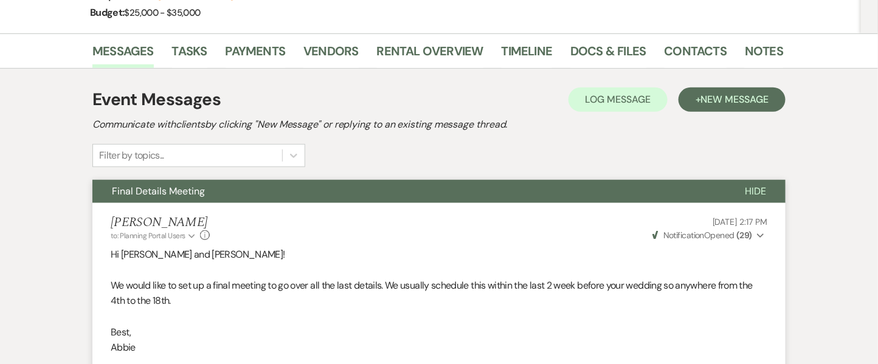
scroll to position [0, 0]
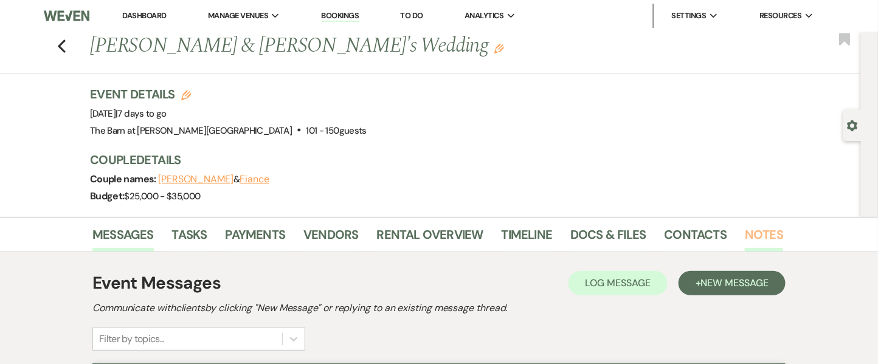
click at [748, 233] on link "Notes" at bounding box center [764, 238] width 38 height 27
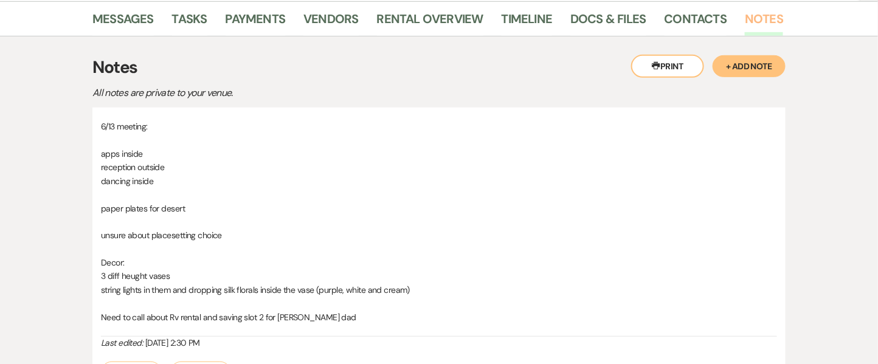
scroll to position [224, 0]
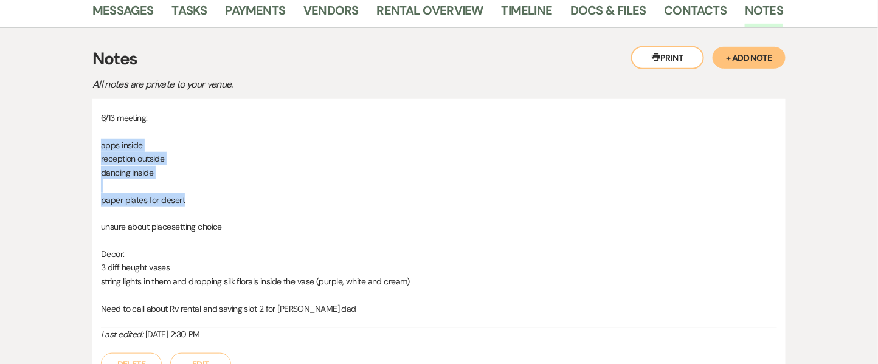
drag, startPoint x: 100, startPoint y: 144, endPoint x: 196, endPoint y: 196, distance: 109.7
click at [196, 196] on div "6/13 meeting: apps inside reception outside dancing inside paper plates for des…" at bounding box center [438, 243] width 693 height 288
copy div "apps inside reception outside dancing inside paper plates for desert"
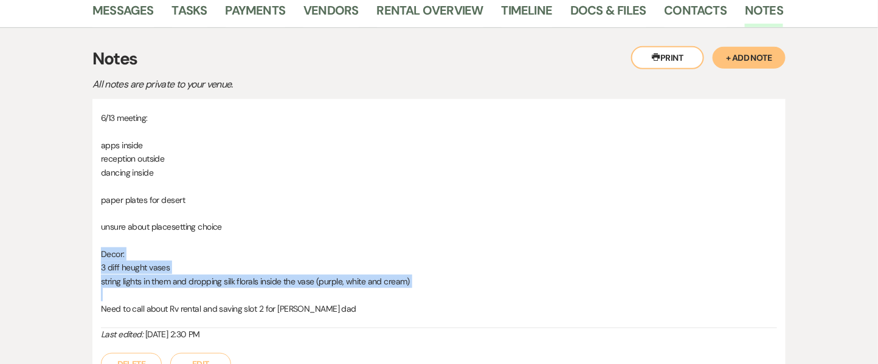
drag, startPoint x: 103, startPoint y: 254, endPoint x: 434, endPoint y: 298, distance: 333.9
click at [434, 298] on div "6/13 meeting: apps inside reception outside dancing inside paper plates for des…" at bounding box center [439, 219] width 676 height 217
copy div "Decor: 3 diff heught vases string lights in them and dropping silk florals insi…"
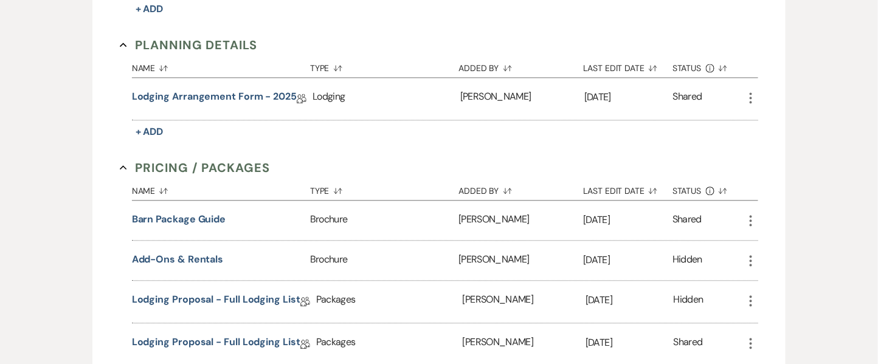
scroll to position [1184, 0]
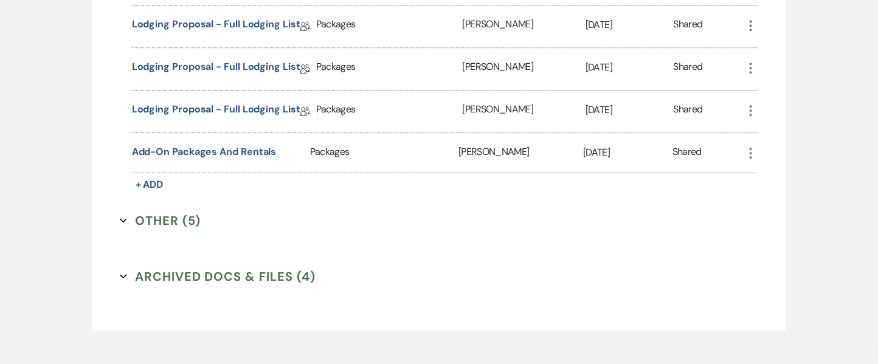
click at [180, 217] on button "Other (5) Expand" at bounding box center [161, 221] width 82 height 18
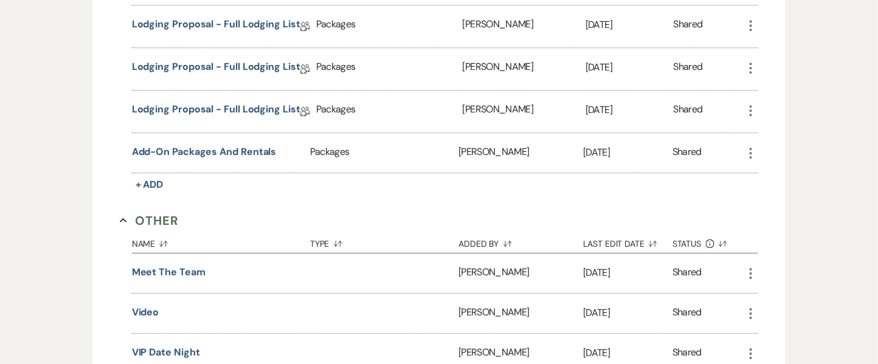
scroll to position [1485, 0]
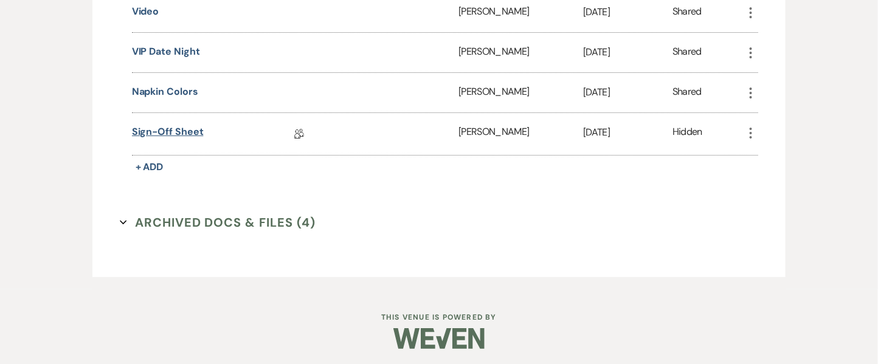
click at [187, 128] on link "Sign-off Sheet" at bounding box center [168, 134] width 72 height 19
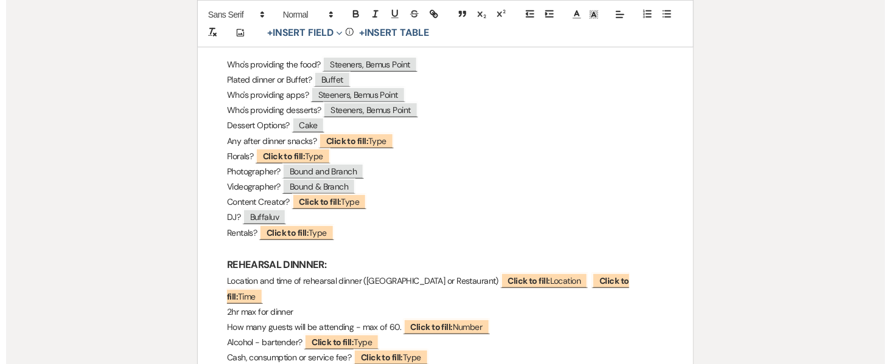
scroll to position [271, 0]
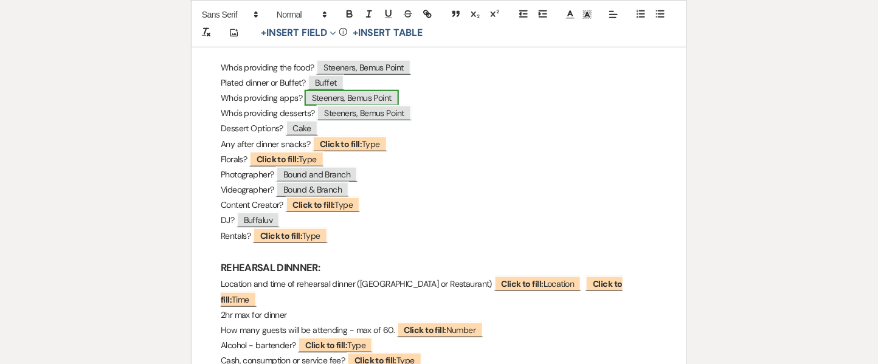
click at [387, 93] on span "Steeners, Bemus Point" at bounding box center [352, 98] width 94 height 16
select select "Type"
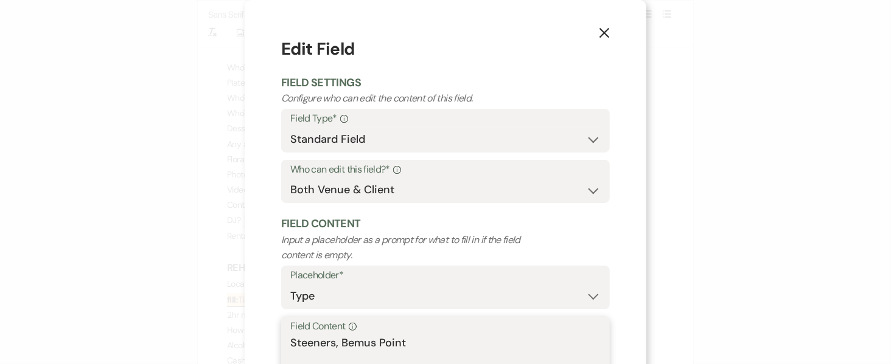
drag, startPoint x: 418, startPoint y: 337, endPoint x: 279, endPoint y: 316, distance: 140.3
click at [281, 317] on div "Field Content Info Steeners, [GEOGRAPHIC_DATA]" at bounding box center [445, 357] width 328 height 81
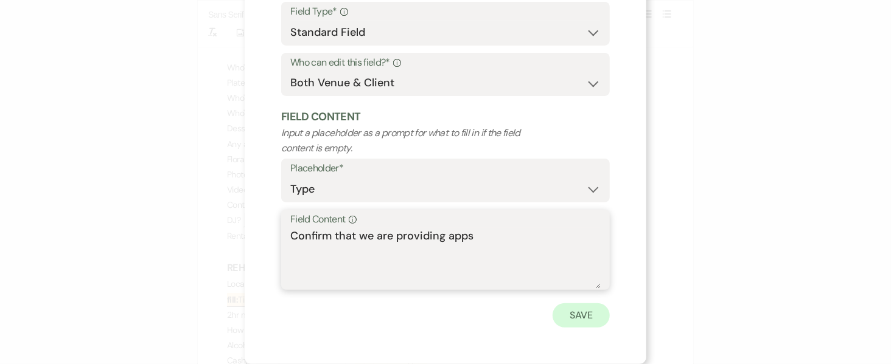
type textarea "Confirm that we are providing apps"
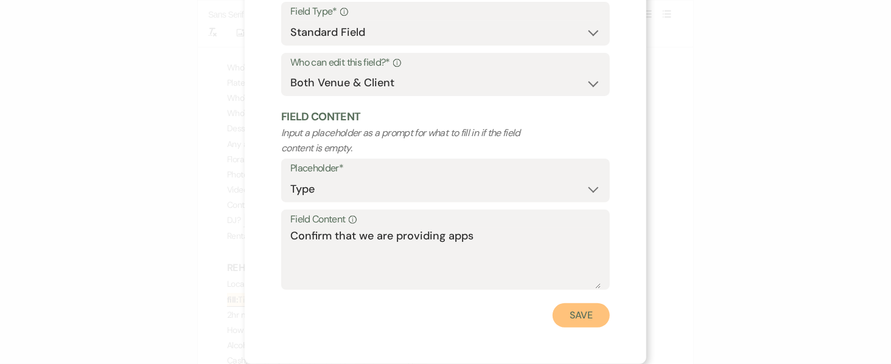
click at [566, 313] on button "Save" at bounding box center [580, 316] width 57 height 24
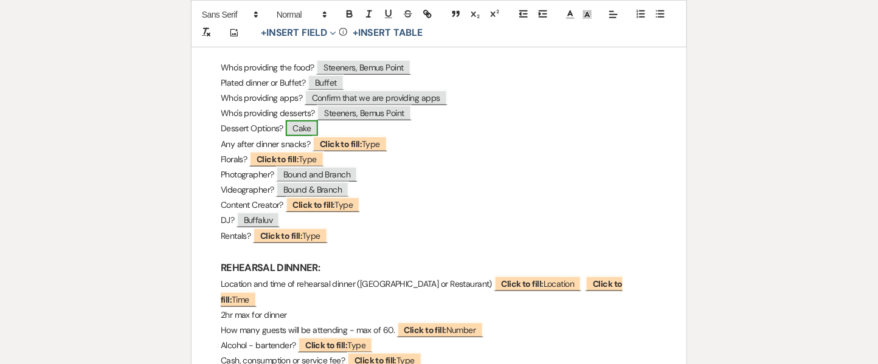
click at [319, 127] on span "Cake" at bounding box center [302, 128] width 33 height 16
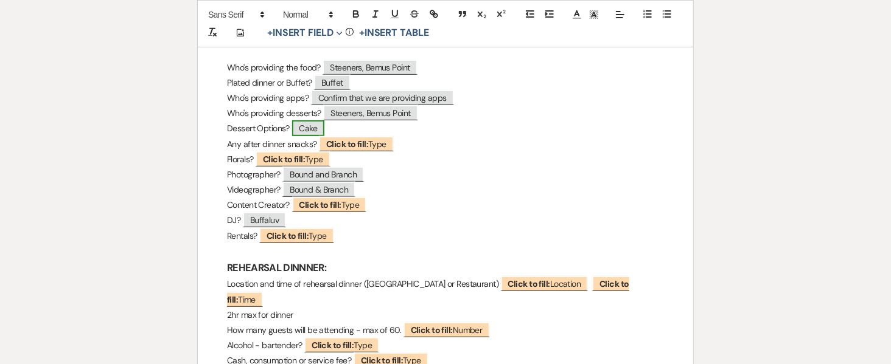
select select "Type"
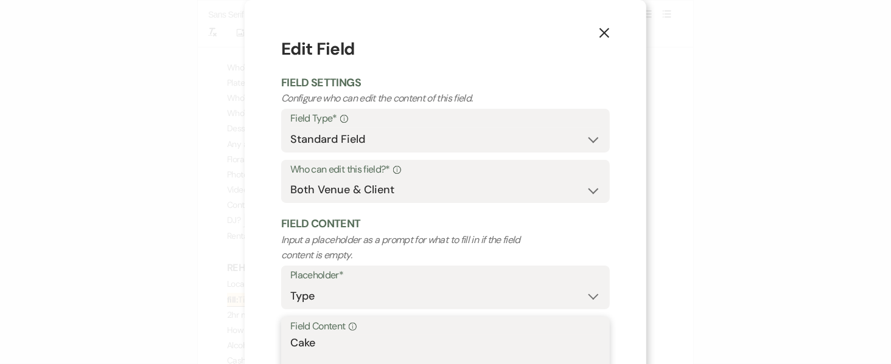
click at [335, 343] on textarea "Cake" at bounding box center [445, 365] width 310 height 61
paste textarea "cupcakes and other dessert options on 8ft table - coffee bar will be put out wi…"
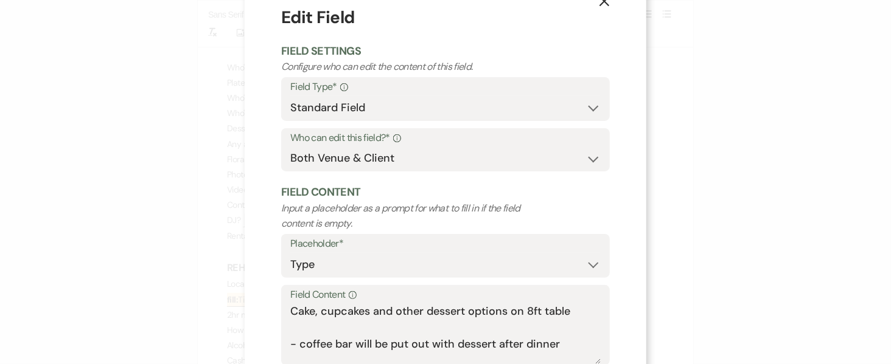
click at [595, 312] on div "Field Content Info Cake, cupcakes and other dessert options on 8ft table - coff…" at bounding box center [445, 325] width 328 height 81
click at [525, 328] on textarea "Cake, cupcakes and other dessert options on 8ft table - coffee bar will be put …" at bounding box center [445, 334] width 310 height 61
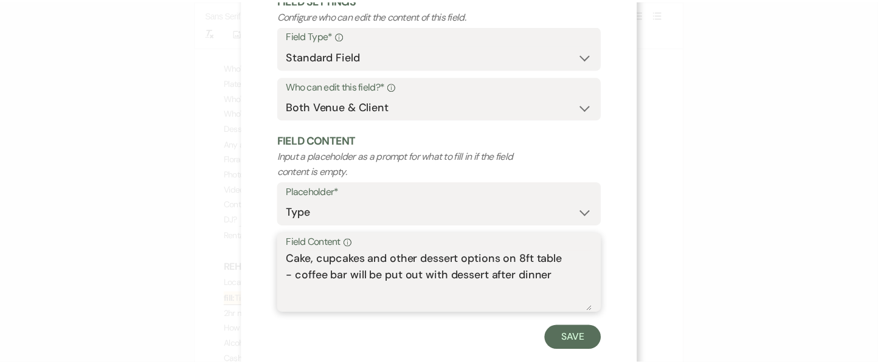
scroll to position [107, 0]
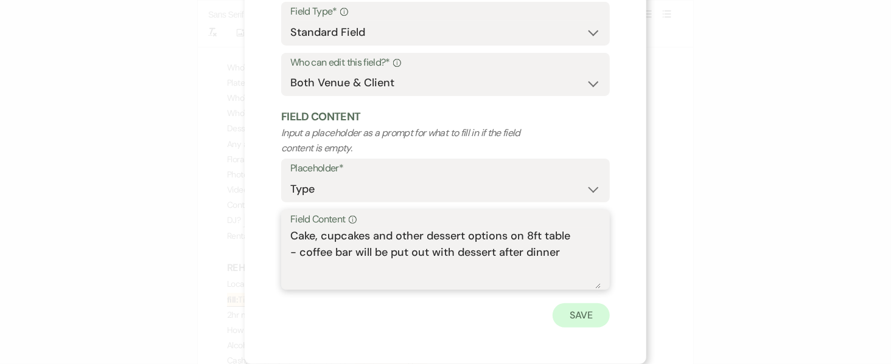
type textarea "Cake, cupcakes and other dessert options on 8ft table - coffee bar will be put …"
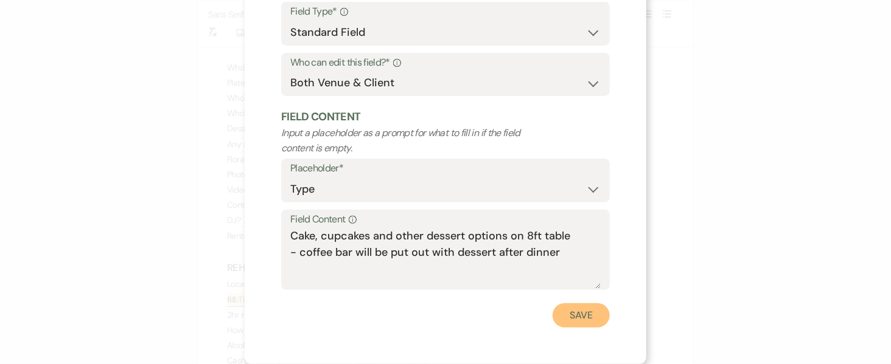
click at [576, 316] on button "Save" at bounding box center [580, 316] width 57 height 24
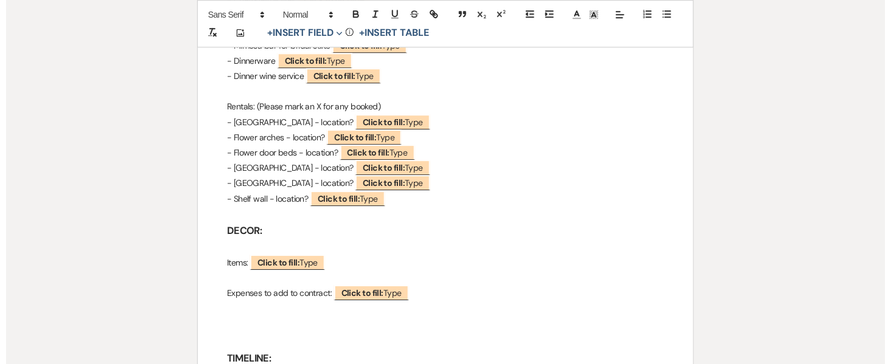
scroll to position [1279, 0]
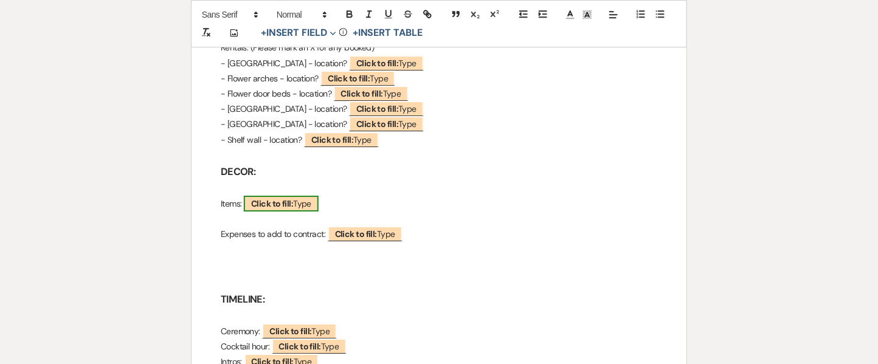
click at [307, 196] on span "Click to fill: Type" at bounding box center [281, 204] width 75 height 16
select select "Type"
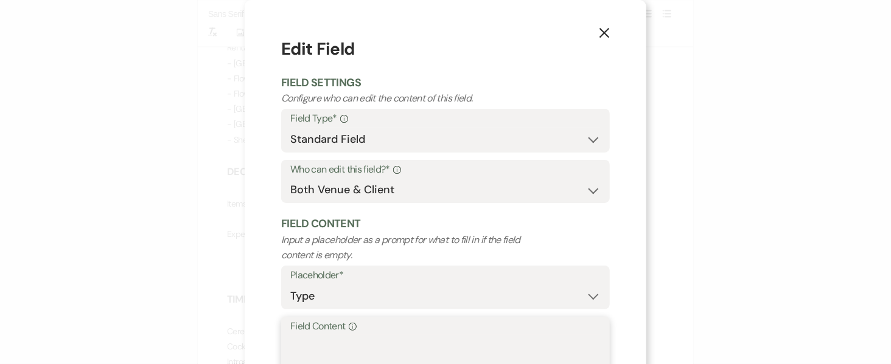
click at [322, 341] on textarea "Field Content Info" at bounding box center [445, 365] width 310 height 61
paste textarea "- Talked about using our vases for holding string lights and florals which you …"
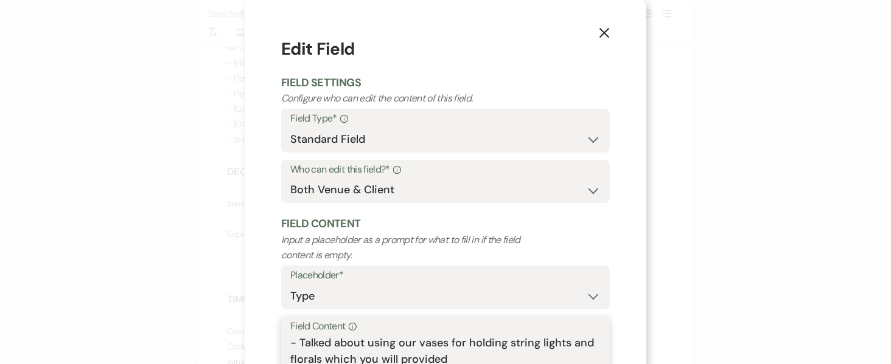
scroll to position [32, 0]
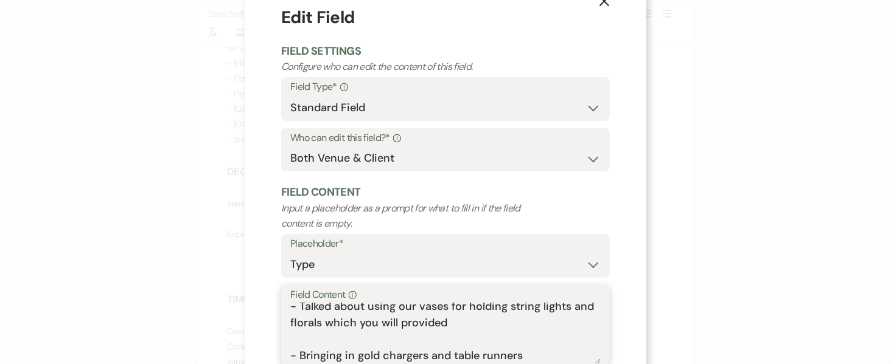
click at [397, 308] on textarea "- Talked about using our vases for holding string lights and florals which you …" at bounding box center [445, 334] width 310 height 61
click at [390, 342] on textarea "- Talked about using our vases for holding string lights and florals which you …" at bounding box center [445, 334] width 310 height 61
click at [375, 323] on textarea "- Talked about using our vases for holding string lights and florals which you …" at bounding box center [445, 334] width 310 height 61
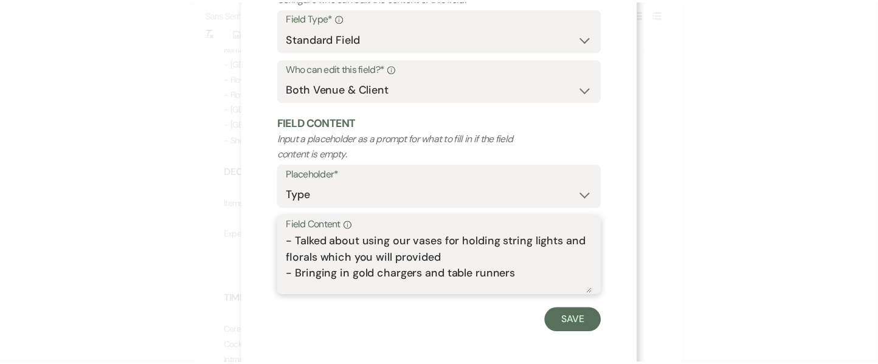
scroll to position [107, 0]
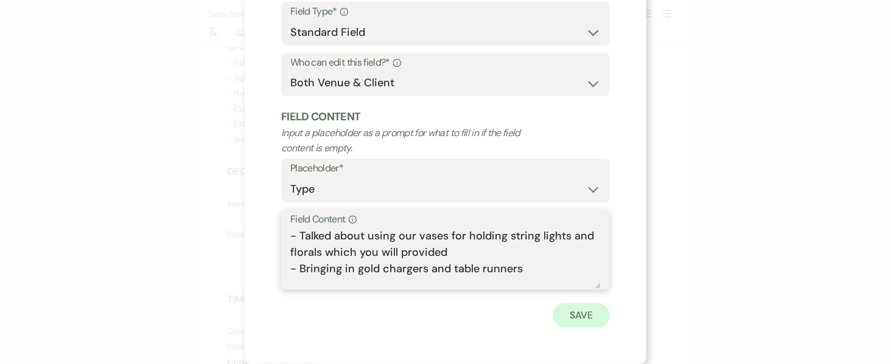
type textarea "- Talked about using our vases for holding string lights and florals which you …"
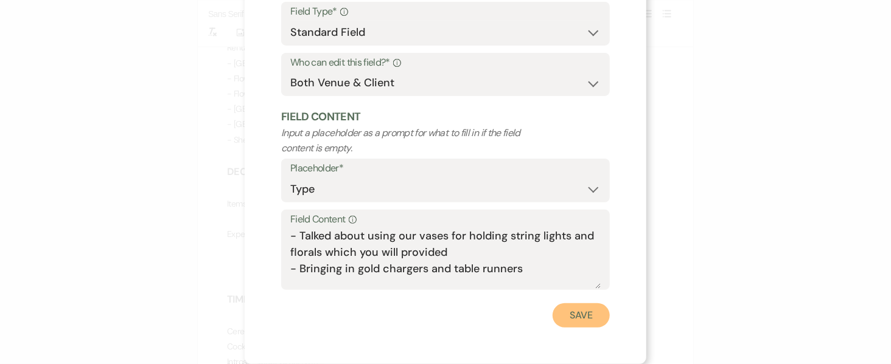
click at [578, 319] on button "Save" at bounding box center [580, 316] width 57 height 24
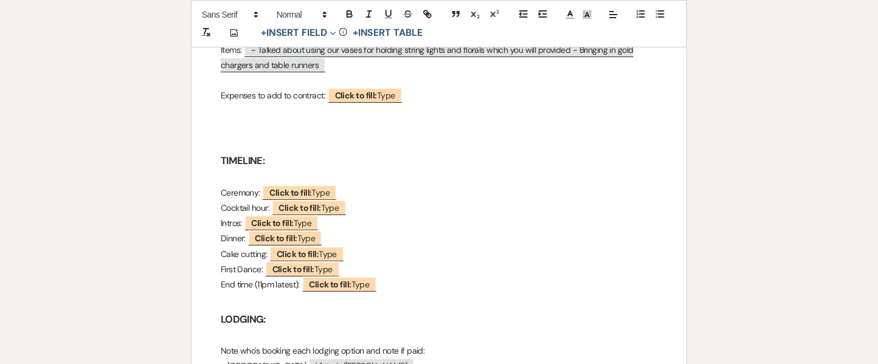
scroll to position [1461, 0]
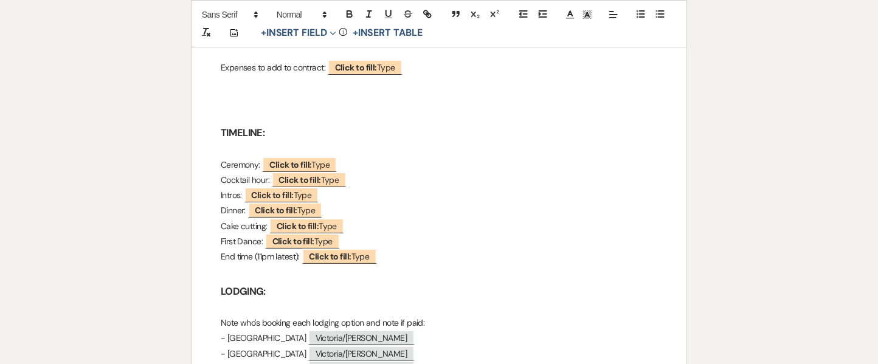
click at [491, 265] on h3 at bounding box center [439, 274] width 437 height 18
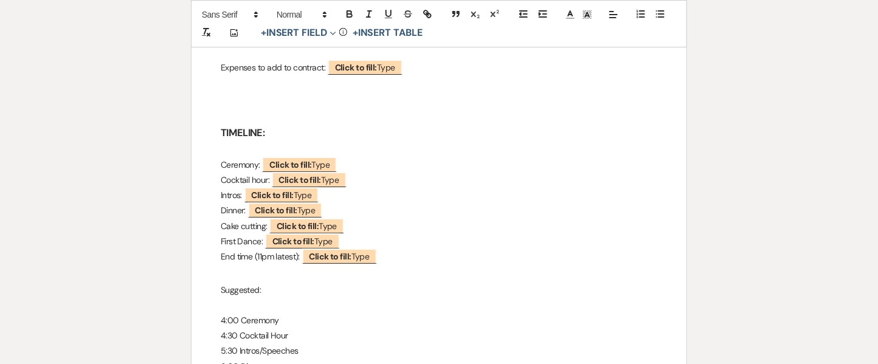
click at [245, 298] on p at bounding box center [439, 305] width 437 height 15
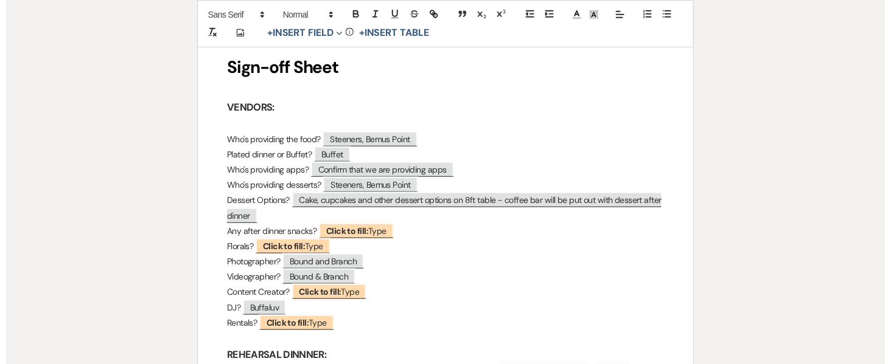
scroll to position [203, 0]
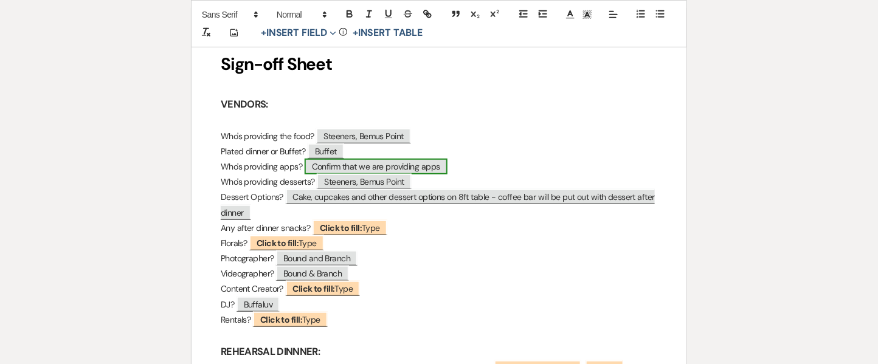
click at [438, 167] on span "Confirm that we are providing apps" at bounding box center [376, 167] width 143 height 16
select select "Type"
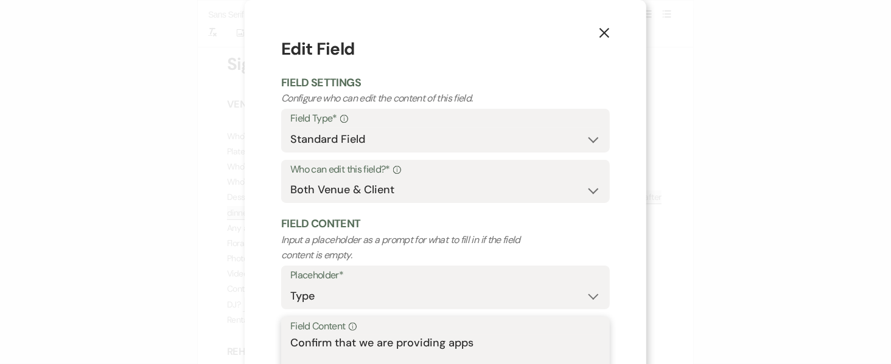
drag, startPoint x: 354, startPoint y: 342, endPoint x: 272, endPoint y: 343, distance: 82.1
click at [272, 343] on div "X Edit Field Field Settings Configure who can edit the content of this field. F…" at bounding box center [445, 235] width 401 height 471
click at [436, 341] on textarea "we are providing apps" at bounding box center [445, 365] width 310 height 61
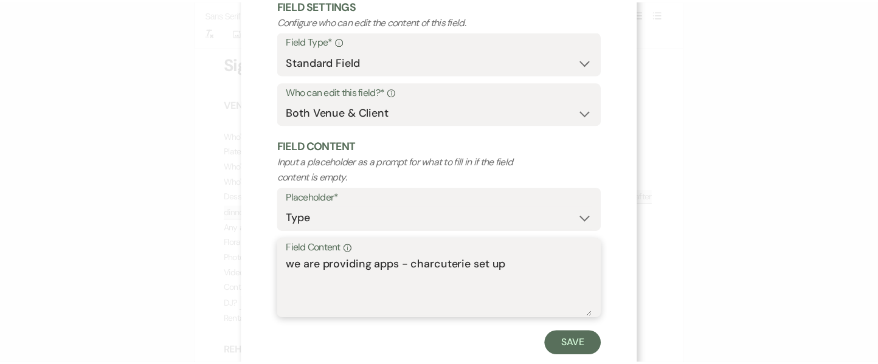
scroll to position [86, 0]
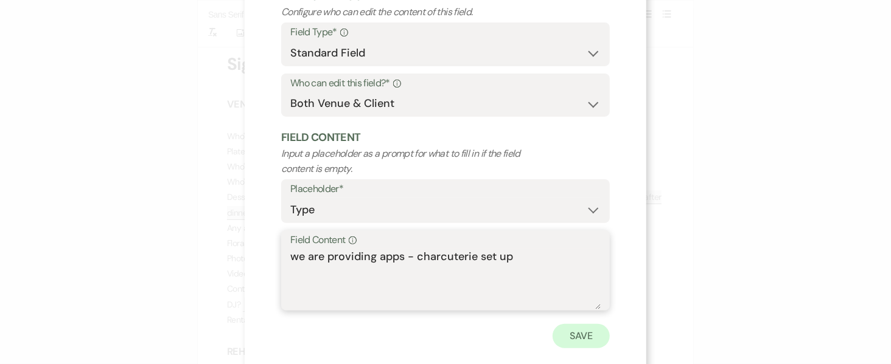
type textarea "we are providing apps - charcuterie set up"
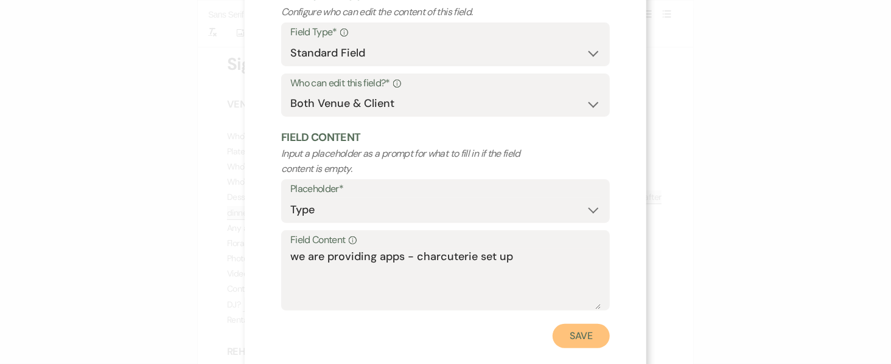
click at [580, 335] on button "Save" at bounding box center [580, 336] width 57 height 24
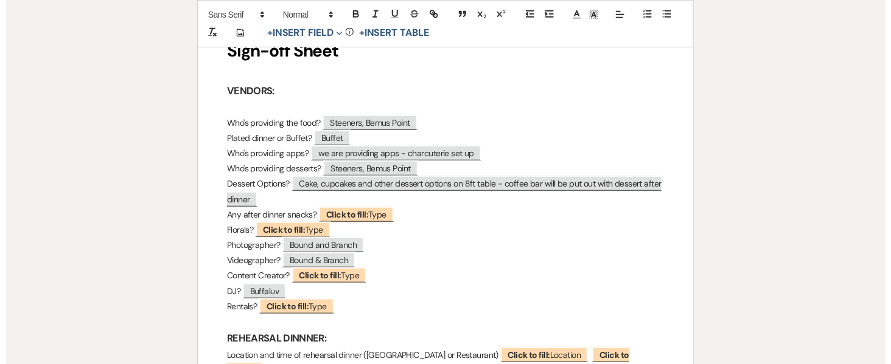
scroll to position [212, 0]
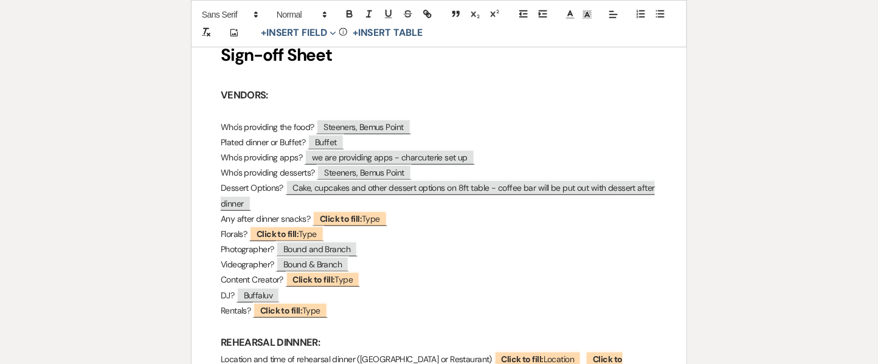
click at [531, 150] on p "Who's providing apps? we are providing apps - charcuterie set up" at bounding box center [439, 157] width 437 height 15
click at [526, 141] on p "Plated dinner or Buffet? ﻿ Buffet ﻿" at bounding box center [439, 142] width 437 height 15
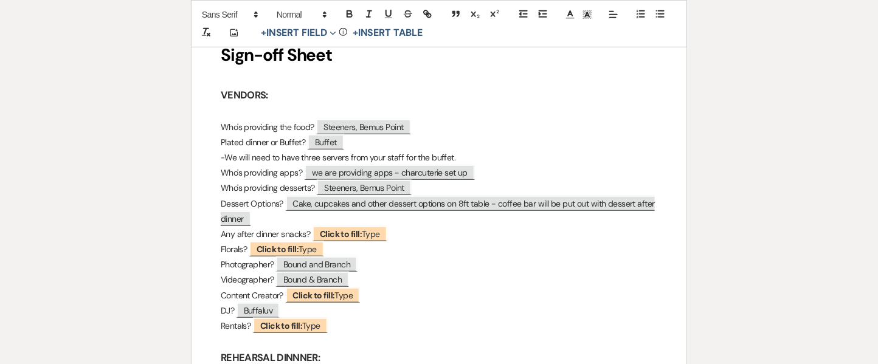
click at [305, 155] on span "We will need to have three servers from your staff for the buffet." at bounding box center [339, 157] width 231 height 11
drag, startPoint x: 305, startPoint y: 155, endPoint x: 230, endPoint y: 155, distance: 75.4
click at [230, 155] on span "We will need to have three servers from your staff for the buffet." at bounding box center [339, 157] width 231 height 11
drag, startPoint x: 353, startPoint y: 156, endPoint x: 337, endPoint y: 156, distance: 16.4
click at [337, 156] on span "Requested three servers from your staff for the buffet." at bounding box center [323, 157] width 196 height 11
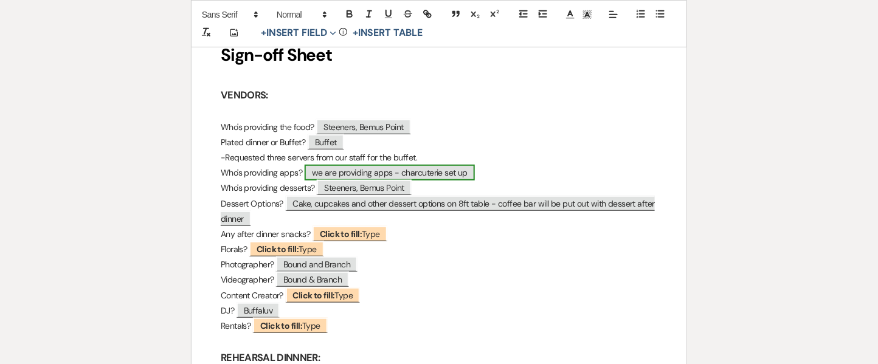
click at [370, 171] on span "we are providing apps - charcuterie set up" at bounding box center [390, 173] width 170 height 16
select select "Type"
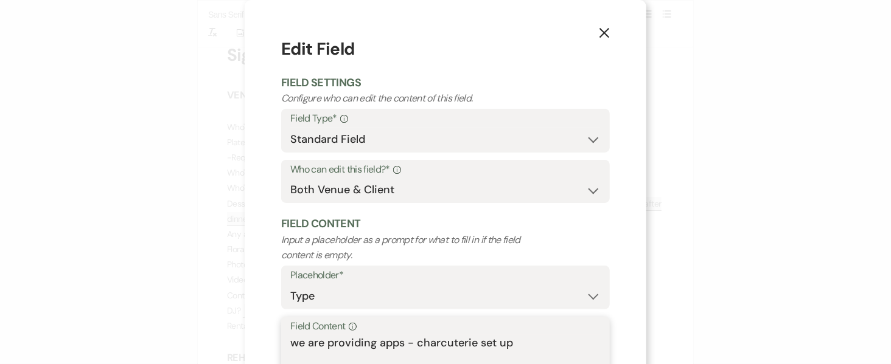
click at [539, 348] on textarea "we are providing apps - charcuterie set up" at bounding box center [445, 365] width 310 height 61
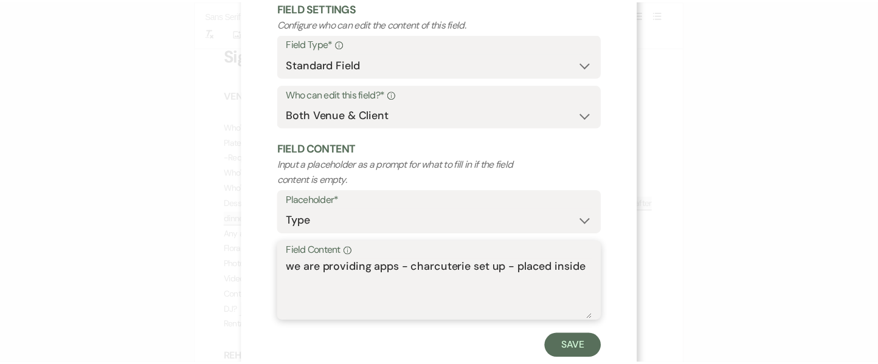
scroll to position [107, 0]
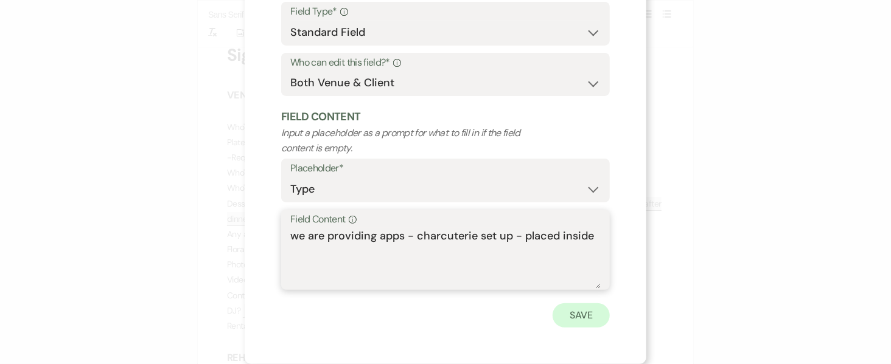
type textarea "we are providing apps - charcuterie set up - placed inside"
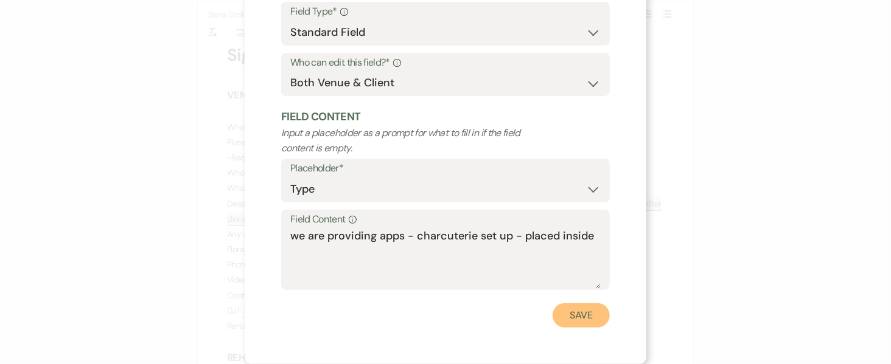
click at [585, 311] on button "Save" at bounding box center [580, 316] width 57 height 24
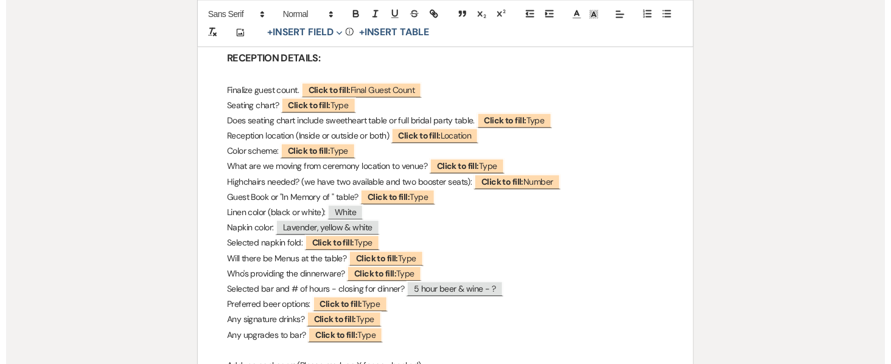
scroll to position [828, 0]
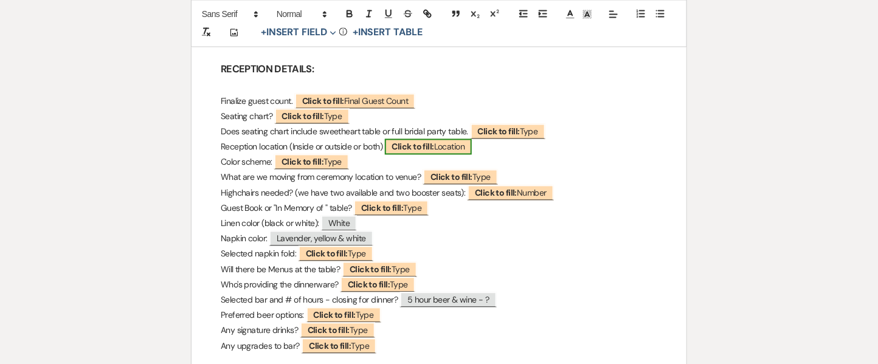
click at [465, 139] on span "Click to fill: Location" at bounding box center [429, 147] width 88 height 16
select select "Location"
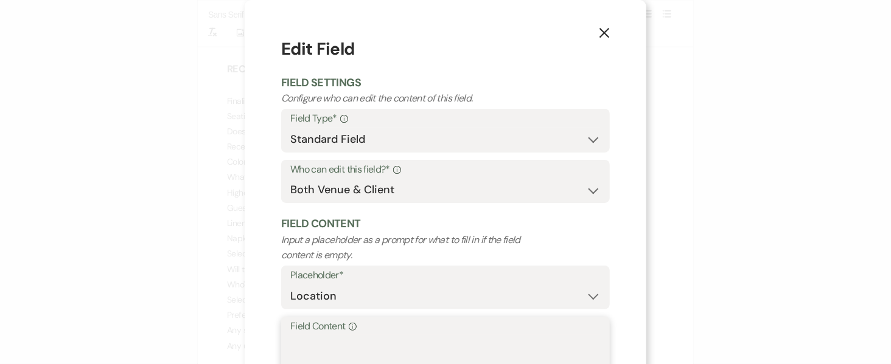
click at [372, 338] on textarea "Field Content Info" at bounding box center [445, 365] width 310 height 61
paste textarea "apps inside reception outside dancing inside paper plates for desert"
click at [372, 338] on textarea "apps inside reception outside dancing inside paper plates for desert" at bounding box center [445, 365] width 310 height 61
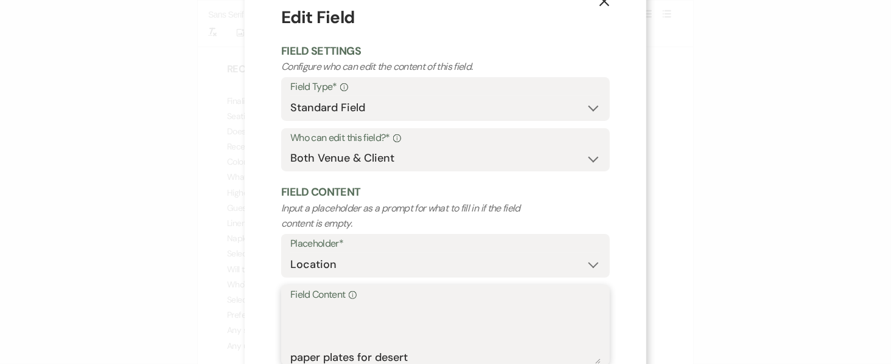
scroll to position [43, 0]
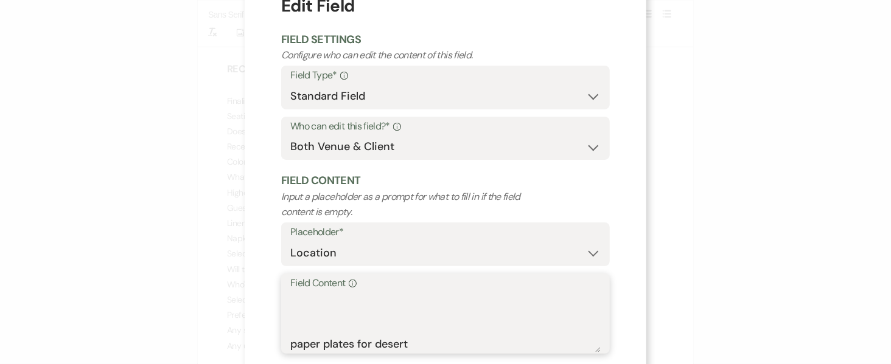
drag, startPoint x: 409, startPoint y: 356, endPoint x: 283, endPoint y: 340, distance: 127.0
click at [283, 340] on div "Field Content Info apps inside reception outside dancing inside paper plates fo…" at bounding box center [445, 314] width 328 height 81
click at [304, 318] on textarea "apps inside reception outside dancing inside" at bounding box center [445, 322] width 310 height 61
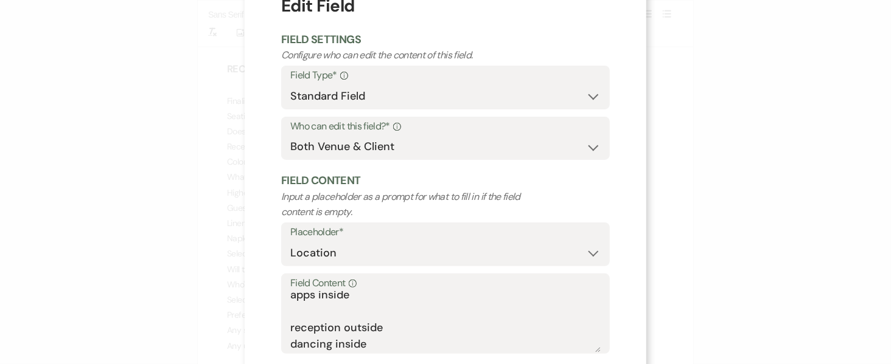
click at [382, 290] on label "Field Content Info" at bounding box center [445, 284] width 310 height 18
click at [382, 292] on textarea "apps inside reception outside dancing inside" at bounding box center [445, 322] width 310 height 61
click at [372, 298] on textarea "apps inside reception outside dancing inside" at bounding box center [445, 322] width 310 height 61
drag, startPoint x: 372, startPoint y: 298, endPoint x: 251, endPoint y: 296, distance: 121.1
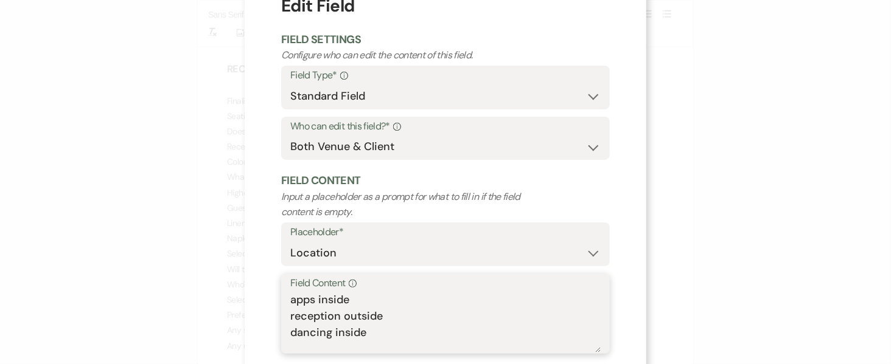
click at [251, 296] on div "X Edit Field Field Settings Configure who can edit the content of this field. F…" at bounding box center [445, 192] width 401 height 471
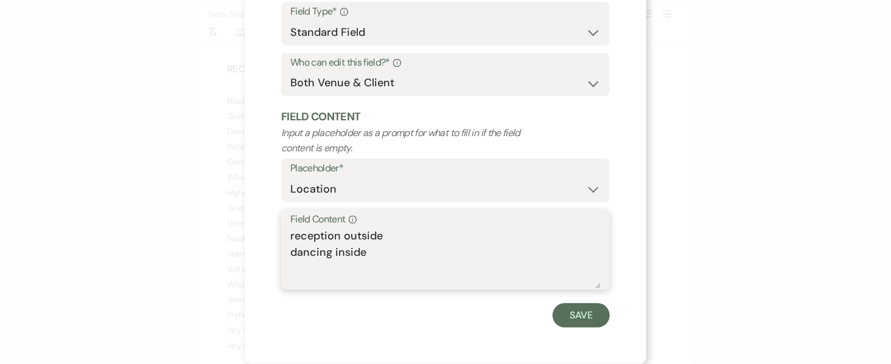
click at [463, 281] on textarea "reception outside dancing inside" at bounding box center [445, 258] width 310 height 61
type textarea "reception outside dancing inside"
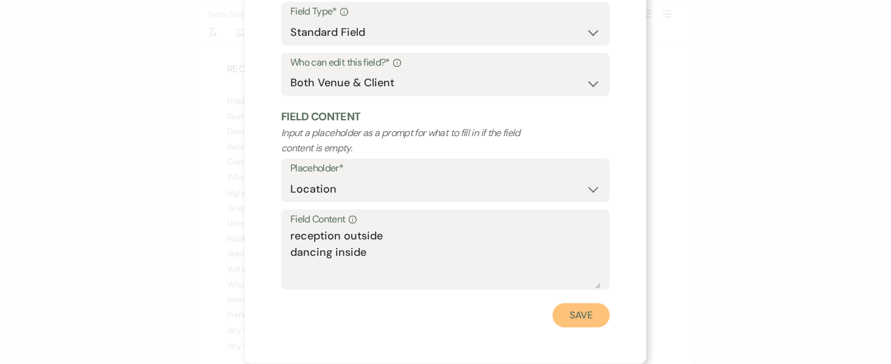
click at [582, 312] on button "Save" at bounding box center [580, 316] width 57 height 24
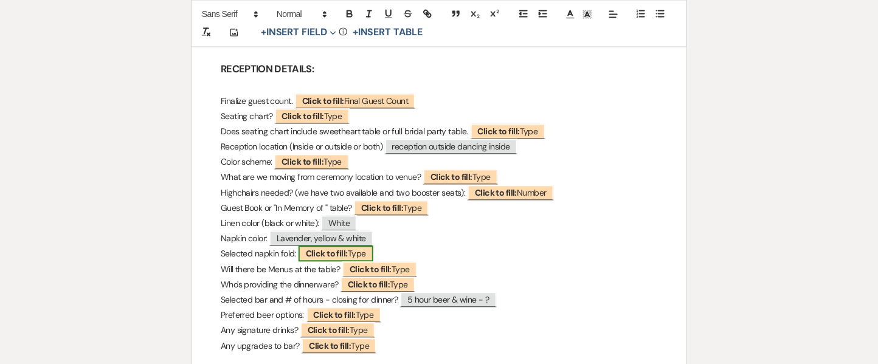
click at [358, 246] on span "Click to fill: Type" at bounding box center [336, 254] width 75 height 16
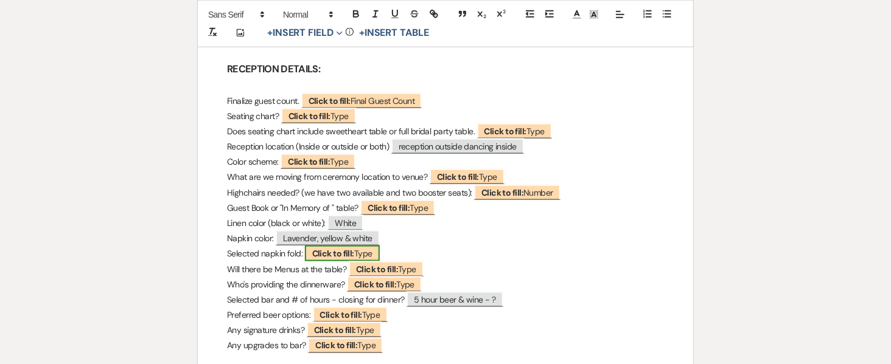
select select "Type"
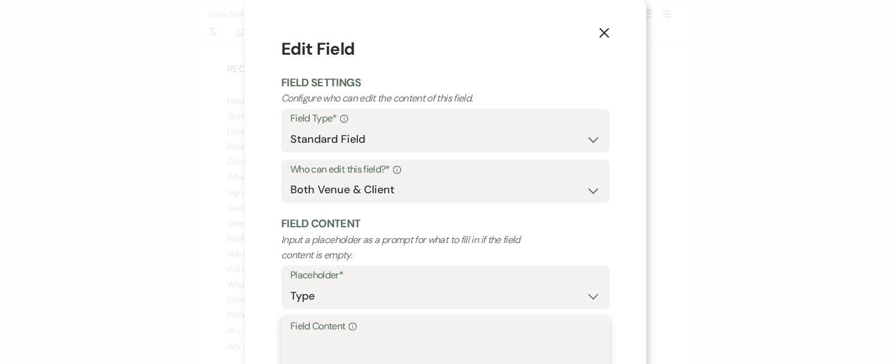
click at [332, 350] on textarea "Field Content Info" at bounding box center [445, 365] width 310 height 61
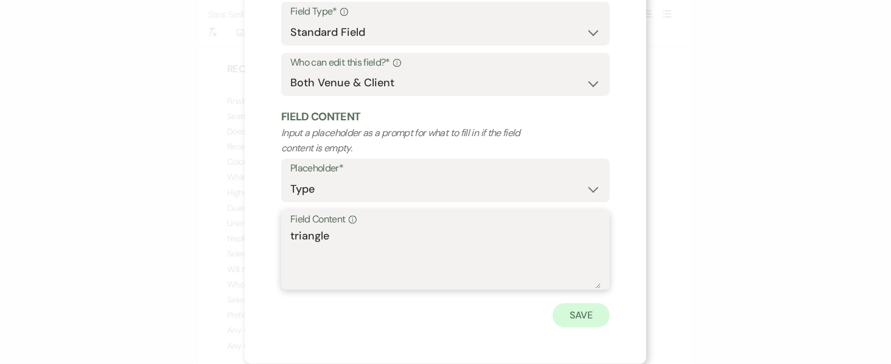
type textarea "triangle"
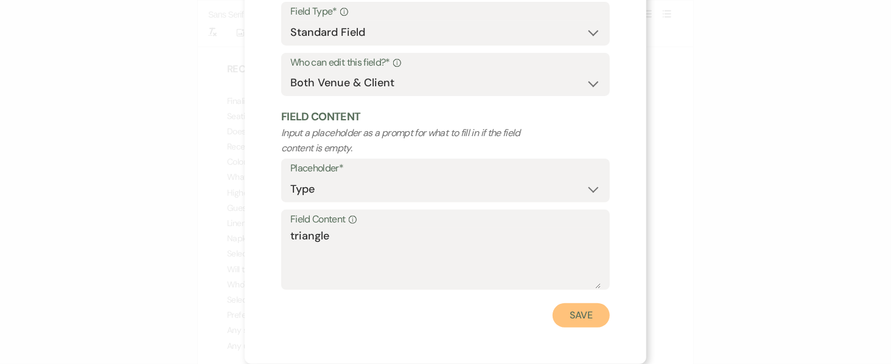
click at [589, 318] on button "Save" at bounding box center [580, 316] width 57 height 24
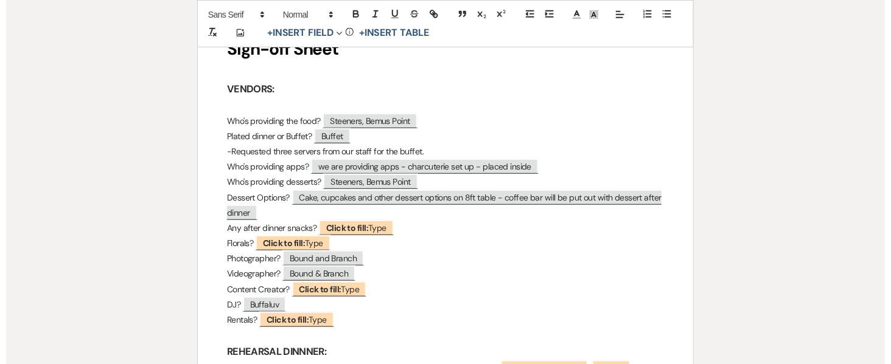
scroll to position [206, 0]
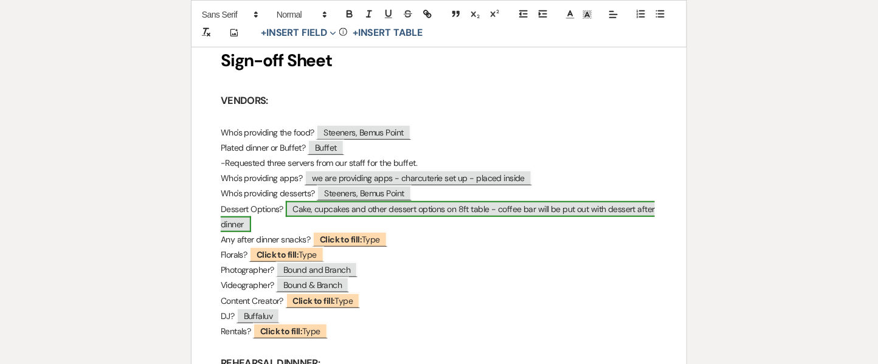
click at [405, 212] on span "Cake, cupcakes and other dessert options on 8ft table - coffee bar will be put …" at bounding box center [438, 216] width 434 height 31
select select "Type"
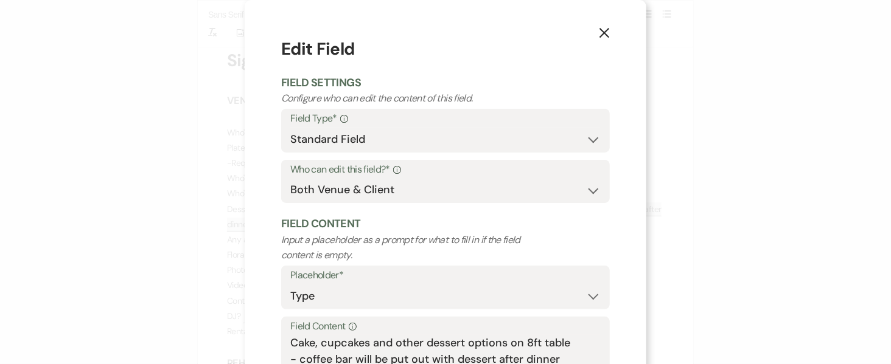
click at [603, 33] on icon "X" at bounding box center [604, 32] width 11 height 11
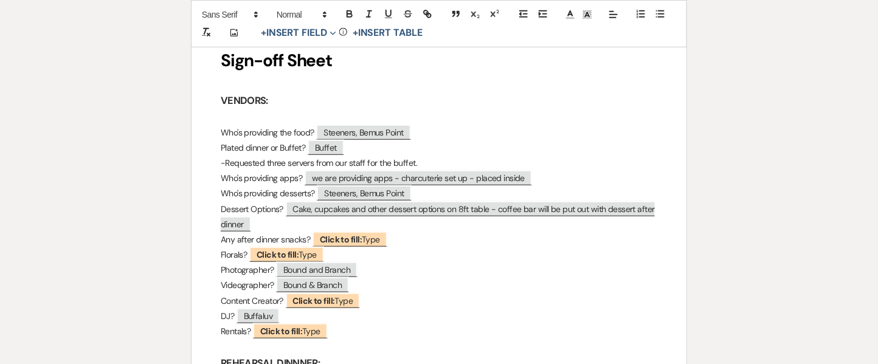
click at [386, 226] on p "Dessert Options? Cake, cupcakes and other dessert options on 8ft table - coffee…" at bounding box center [439, 217] width 437 height 30
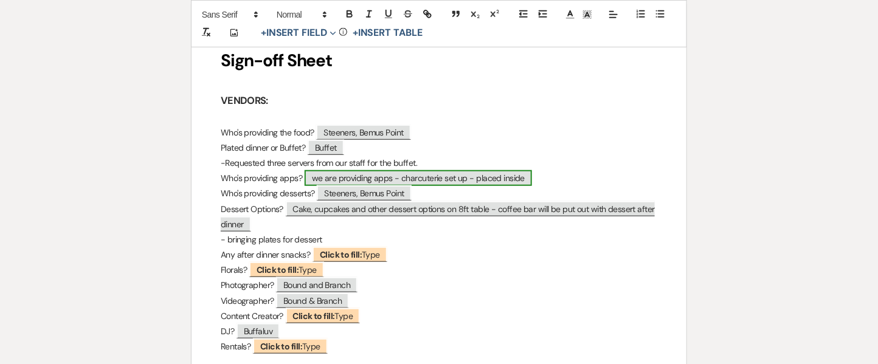
click at [413, 174] on span "we are providing apps - charcuterie set up - placed inside" at bounding box center [419, 178] width 228 height 16
select select "Type"
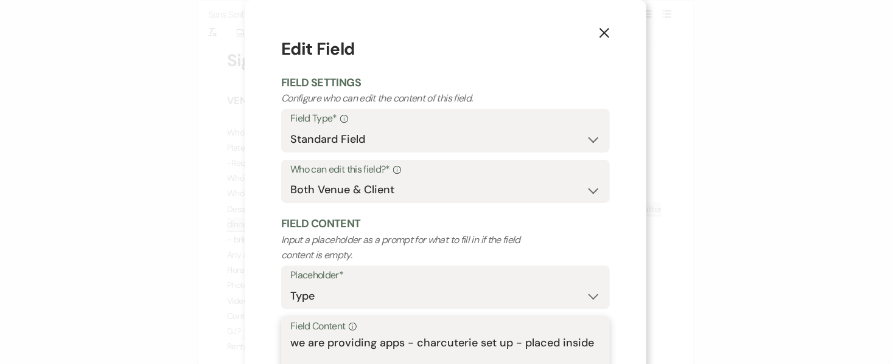
click at [583, 340] on textarea "we are providing apps - charcuterie set up - placed inside" at bounding box center [445, 365] width 310 height 61
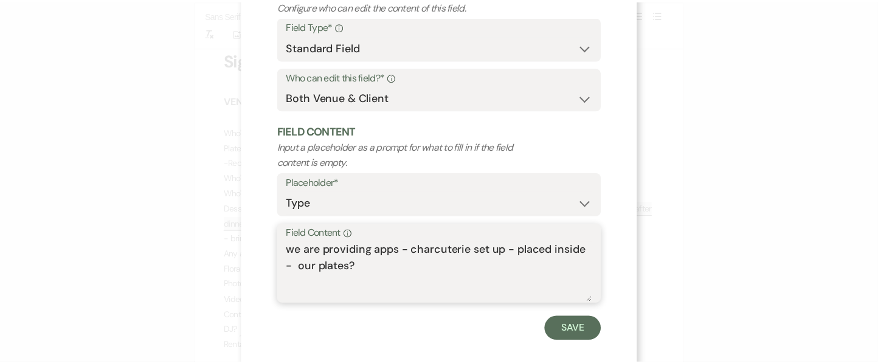
scroll to position [99, 0]
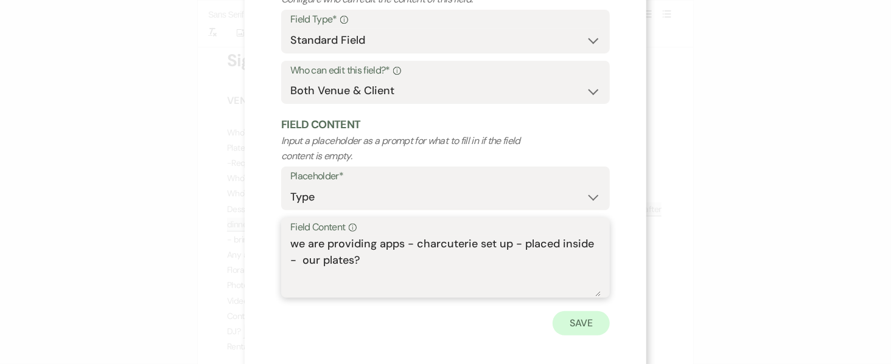
type textarea "we are providing apps - charcuterie set up - placed inside - our plates?"
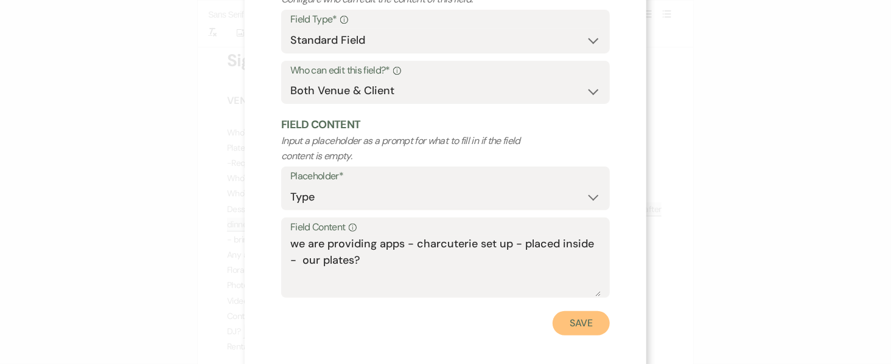
click at [569, 329] on button "Save" at bounding box center [580, 323] width 57 height 24
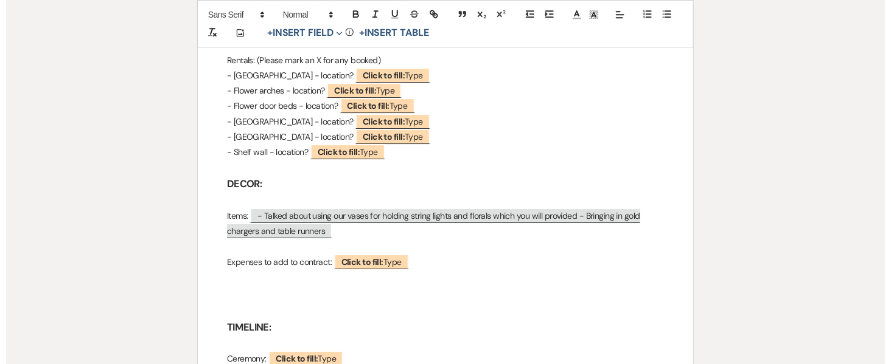
scroll to position [1308, 0]
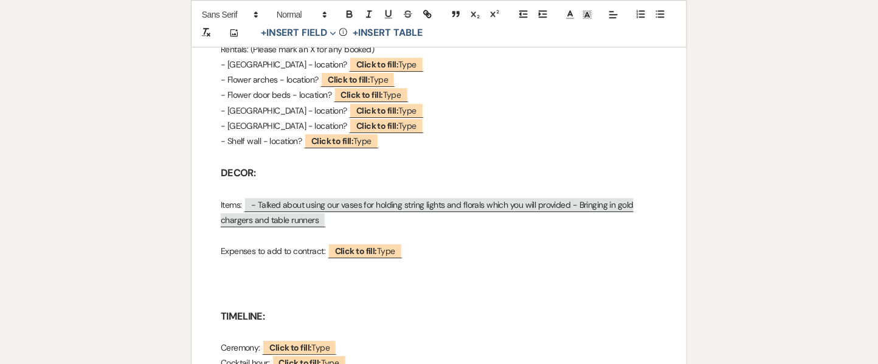
click at [305, 228] on p at bounding box center [439, 235] width 437 height 15
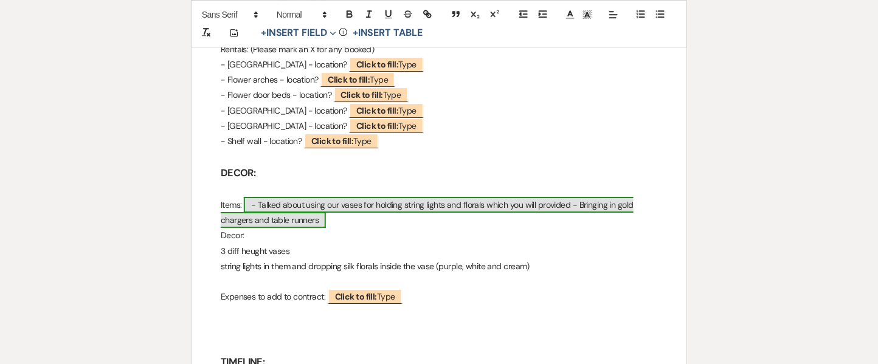
click at [305, 197] on span "- Talked about using our vases for holding string lights and florals which you …" at bounding box center [427, 212] width 413 height 31
select select "Type"
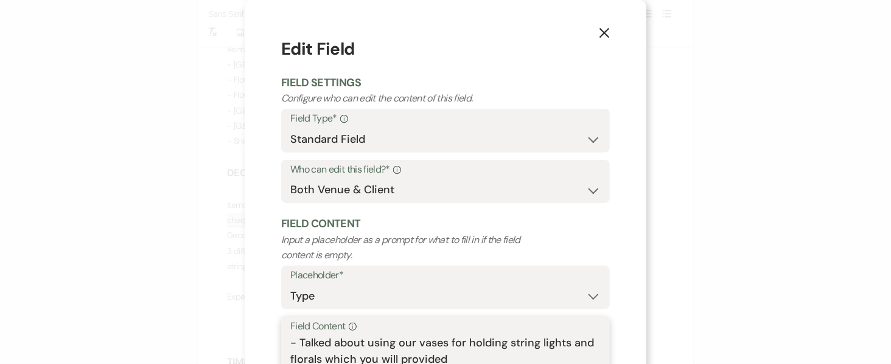
drag, startPoint x: 397, startPoint y: 342, endPoint x: 270, endPoint y: 333, distance: 127.5
click at [270, 333] on div "X Edit Field Field Settings Configure who can edit the content of this field. F…" at bounding box center [445, 235] width 401 height 471
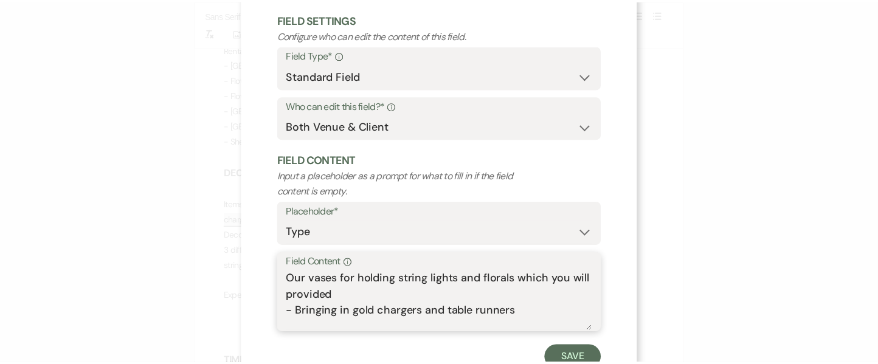
scroll to position [93, 0]
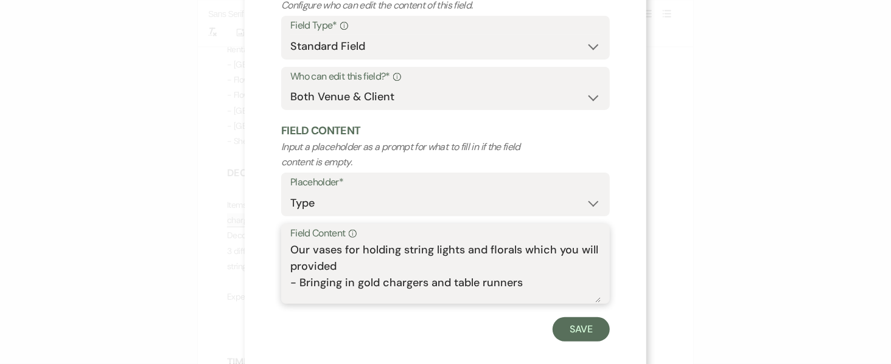
drag, startPoint x: 516, startPoint y: 248, endPoint x: 525, endPoint y: 271, distance: 24.6
click at [525, 271] on textarea "Our vases for holding string lights and florals which you will provided - Bring…" at bounding box center [445, 272] width 310 height 61
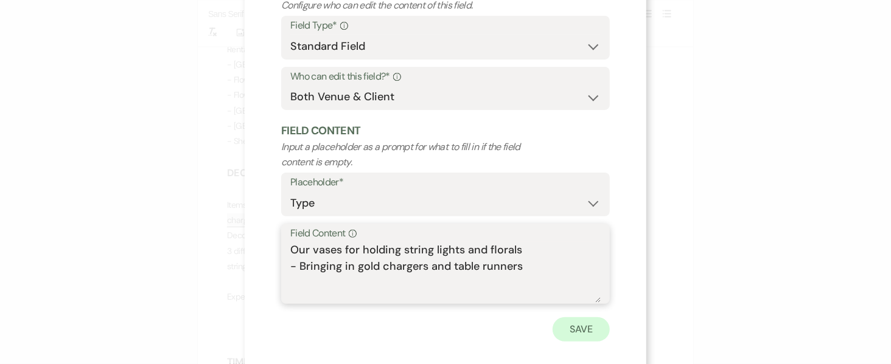
type textarea "Our vases for holding string lights and florals - Bringing in gold chargers and…"
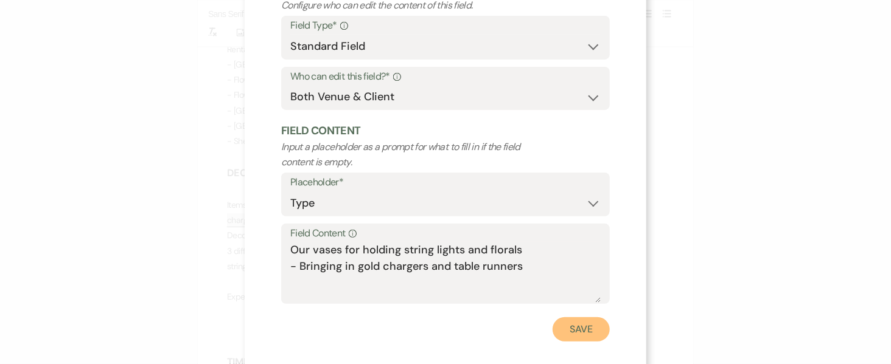
click at [568, 319] on button "Save" at bounding box center [580, 330] width 57 height 24
